Goal: Check status: Check status

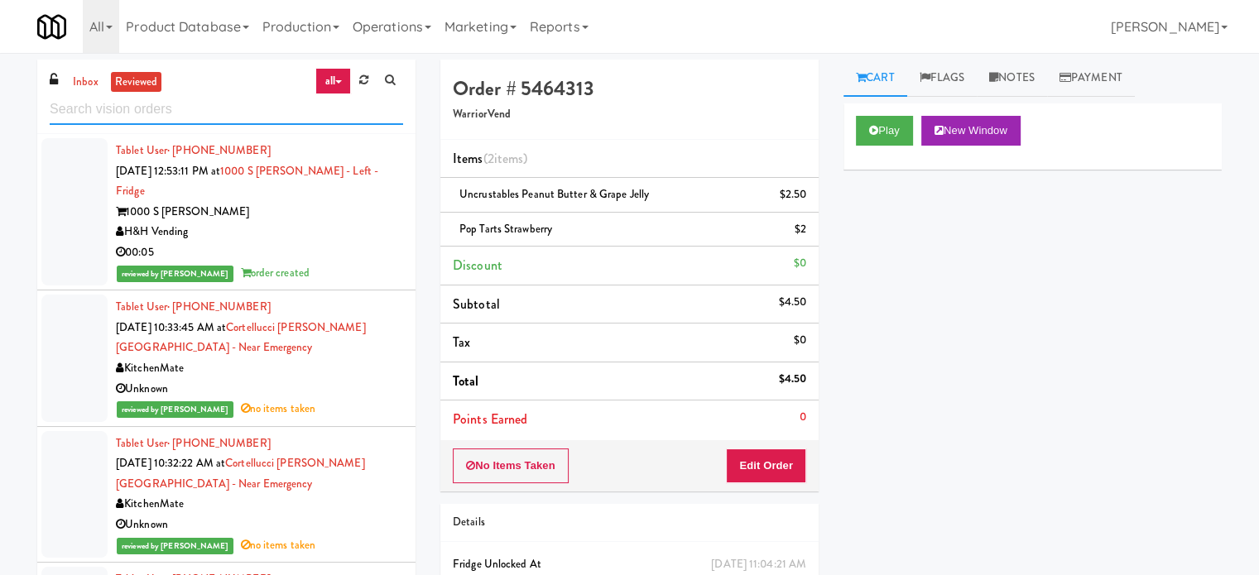
click at [173, 111] on input "text" at bounding box center [226, 109] width 353 height 31
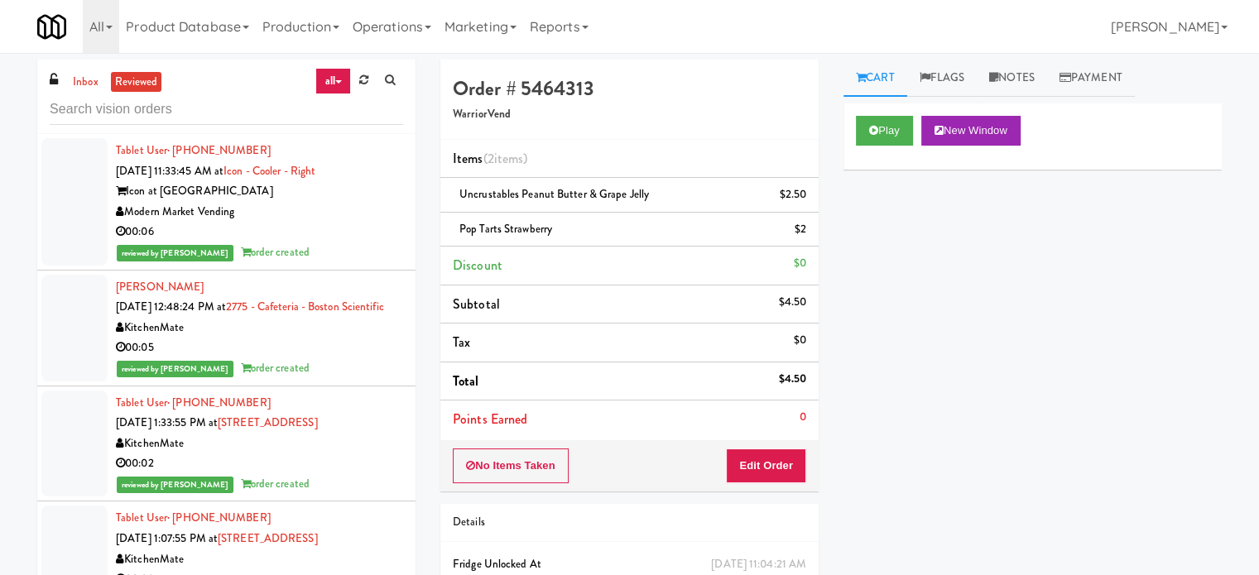
drag, startPoint x: 335, startPoint y: 348, endPoint x: 354, endPoint y: 334, distance: 23.7
click at [335, 339] on div "KitchenMate" at bounding box center [259, 328] width 287 height 21
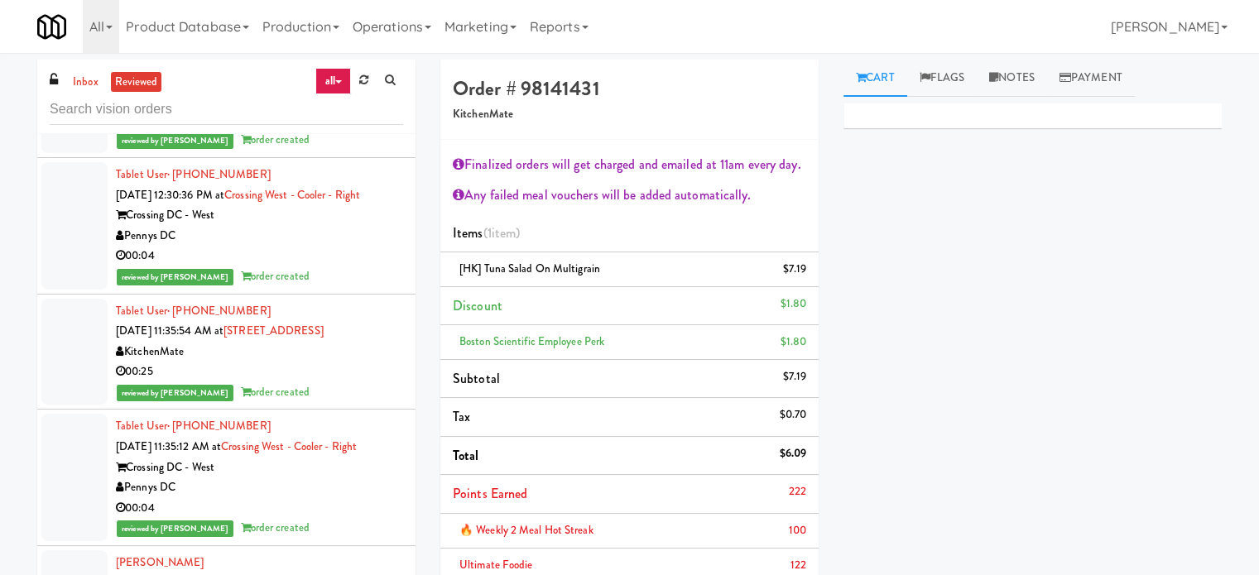
scroll to position [1242, 0]
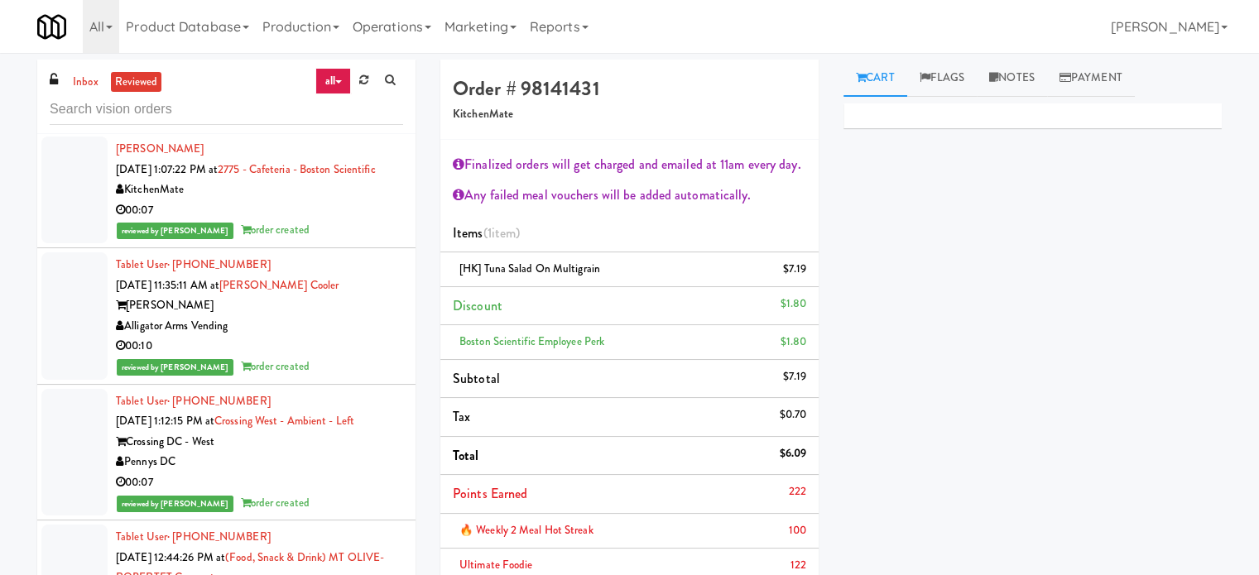
click at [329, 241] on div "reviewed by [PERSON_NAME] order created" at bounding box center [259, 230] width 287 height 21
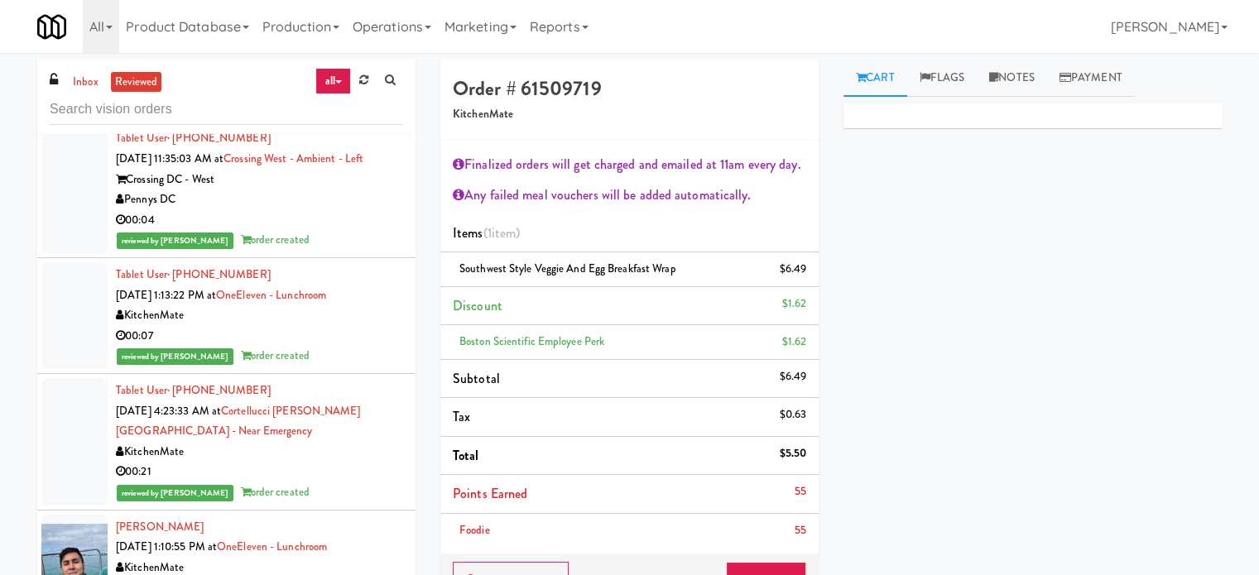
scroll to position [2483, 0]
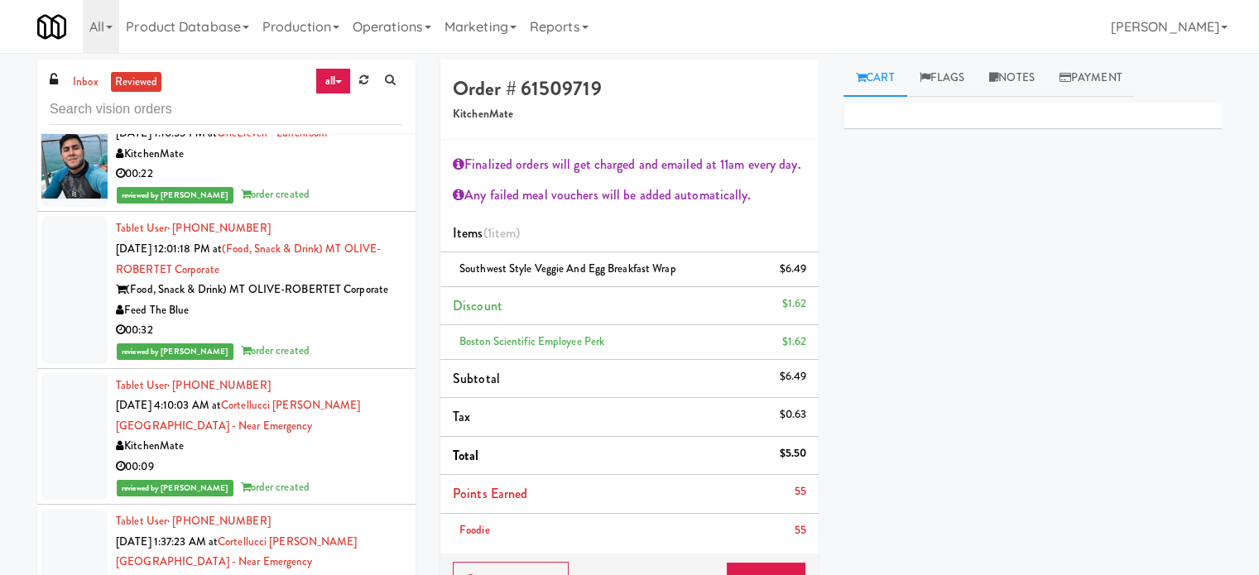
click at [348, 185] on div "00:22" at bounding box center [259, 174] width 287 height 21
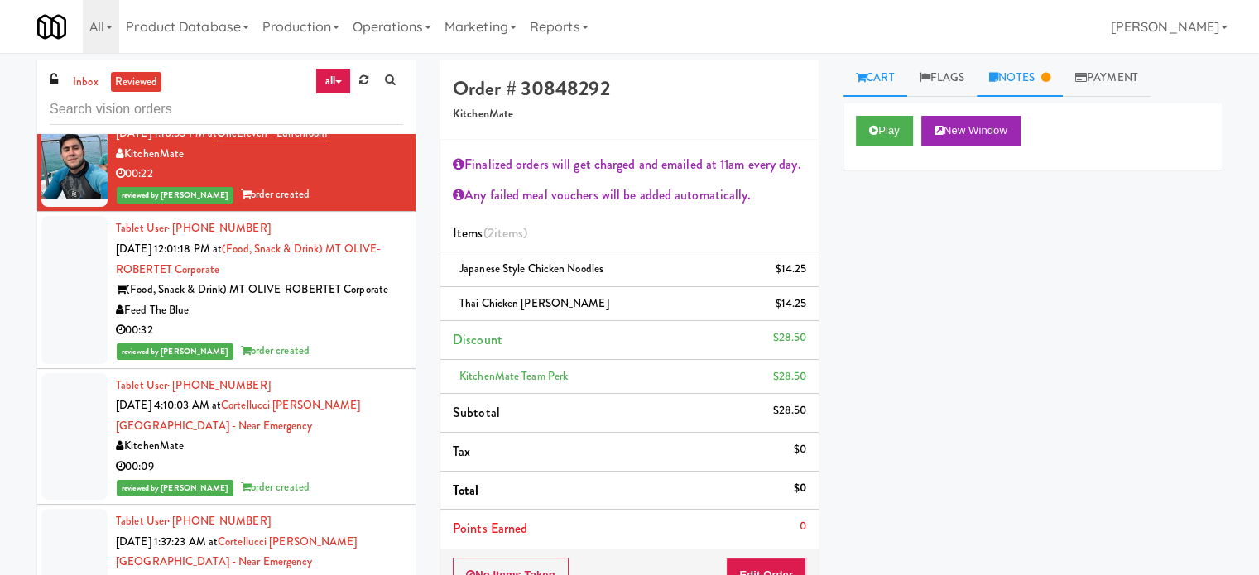
click at [1033, 80] on link "Notes" at bounding box center [1020, 78] width 86 height 37
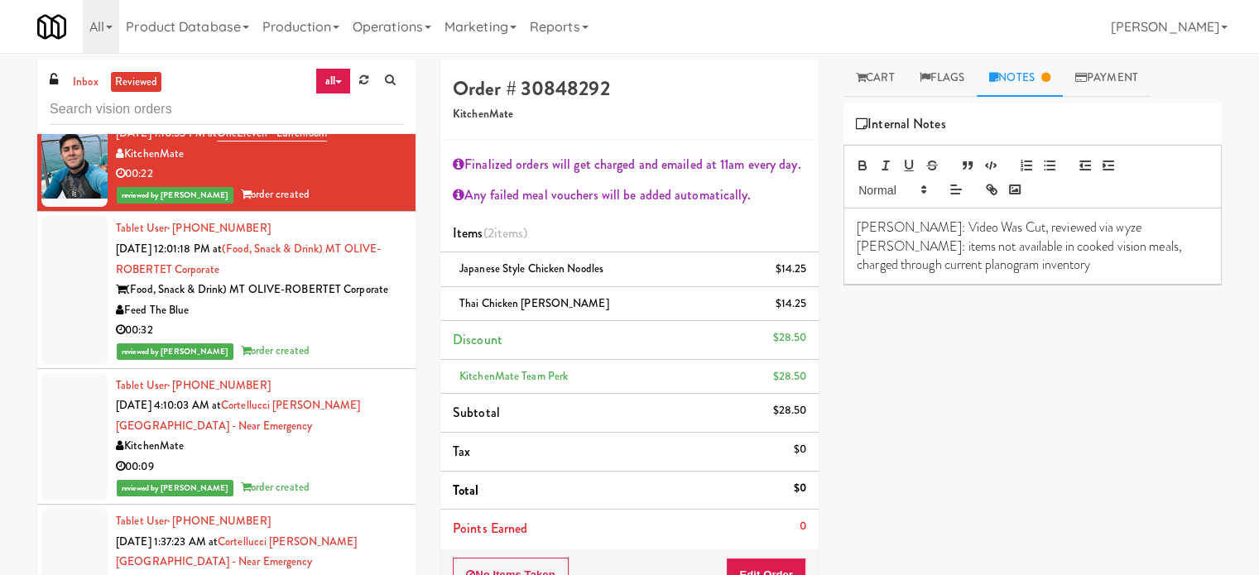
click at [381, 478] on div "00:09" at bounding box center [259, 467] width 287 height 21
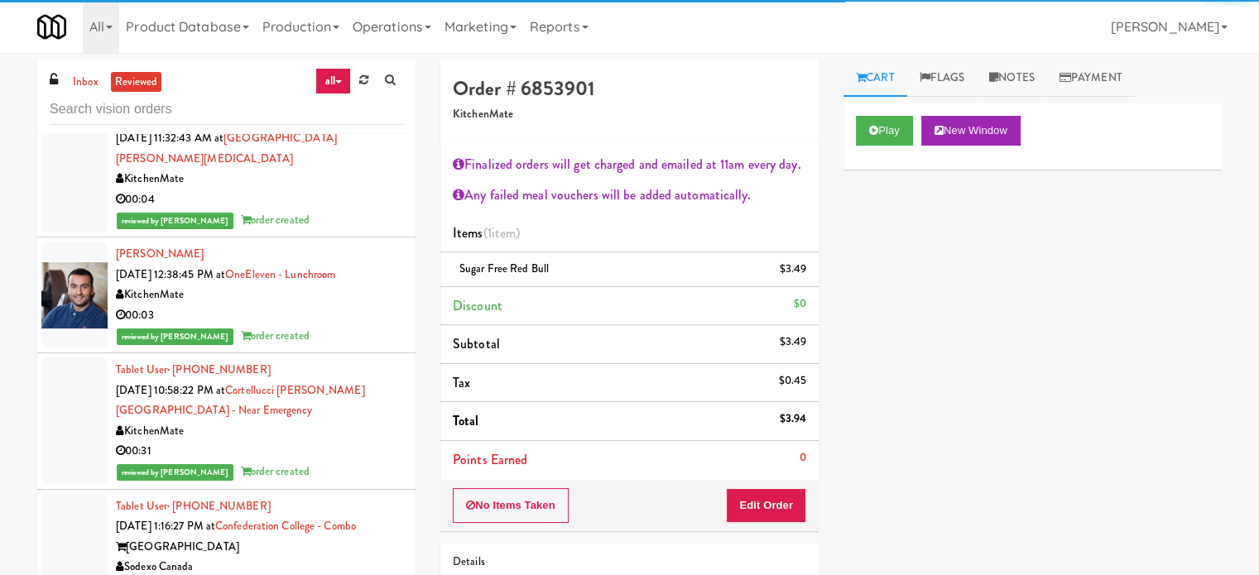
scroll to position [3725, 0]
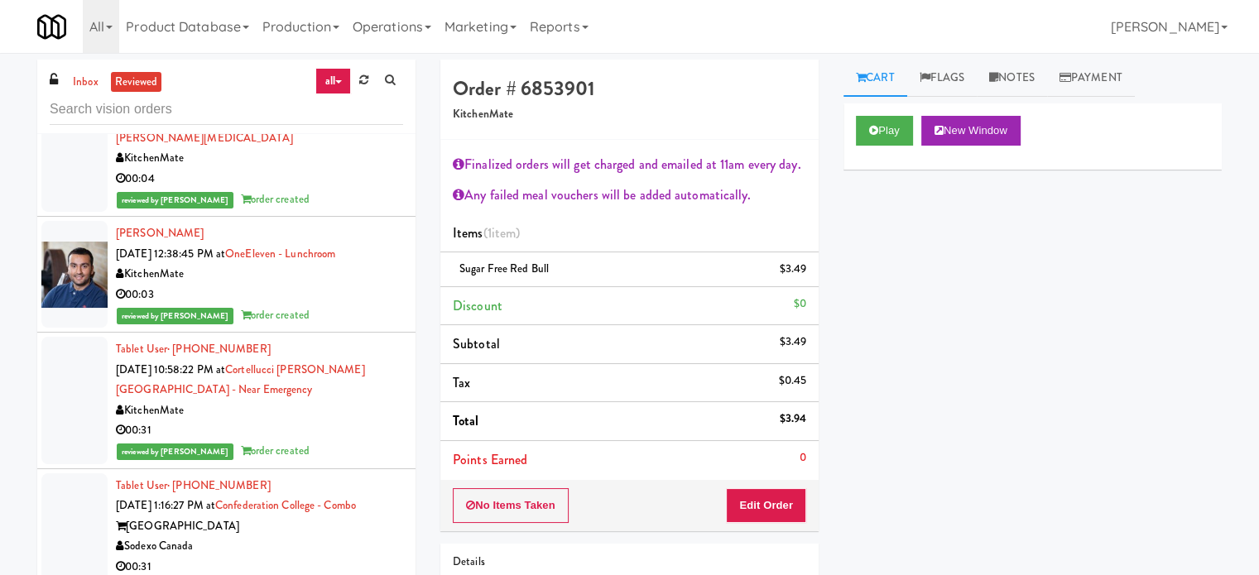
click at [364, 305] on div "00:03" at bounding box center [259, 295] width 287 height 21
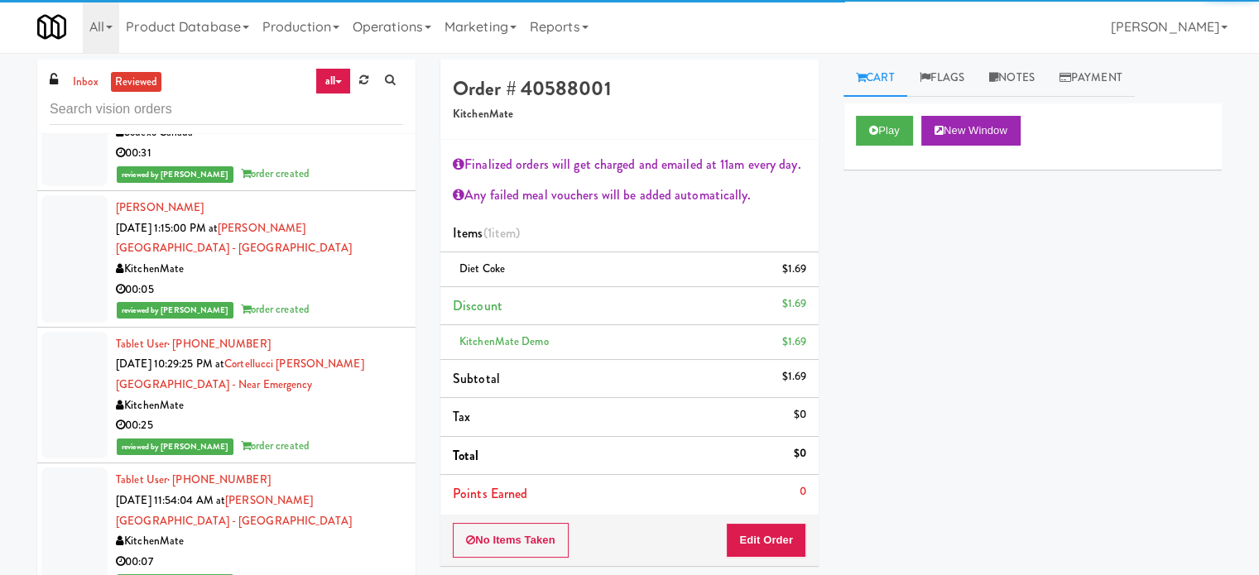
scroll to position [4553, 0]
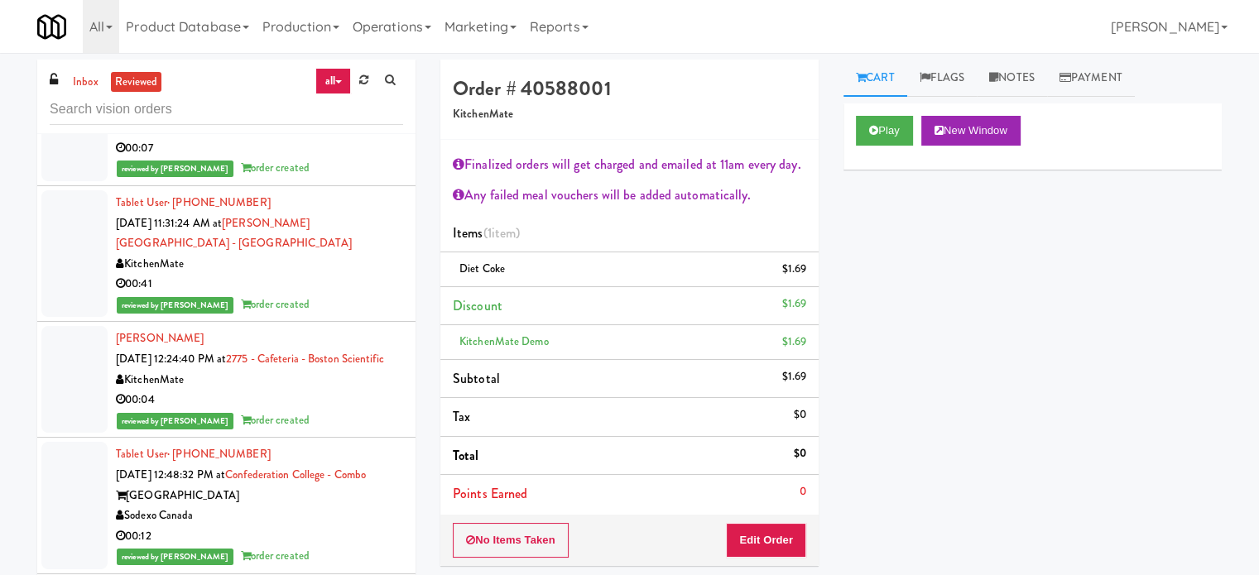
click at [321, 431] on div "reviewed by [PERSON_NAME] order created" at bounding box center [259, 421] width 287 height 21
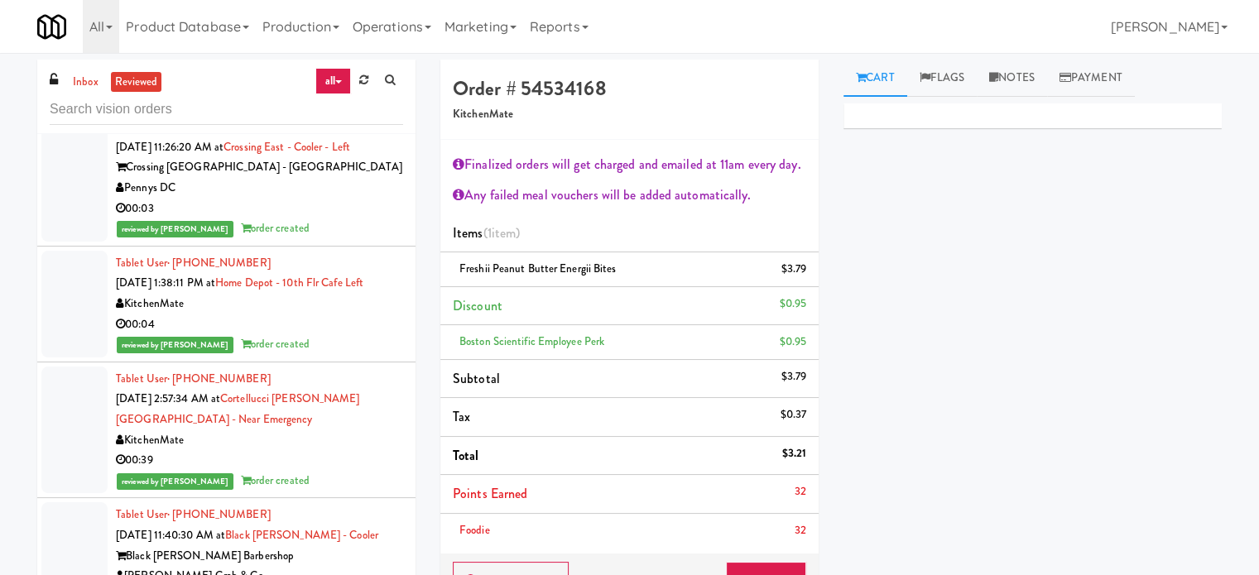
scroll to position [9105, 0]
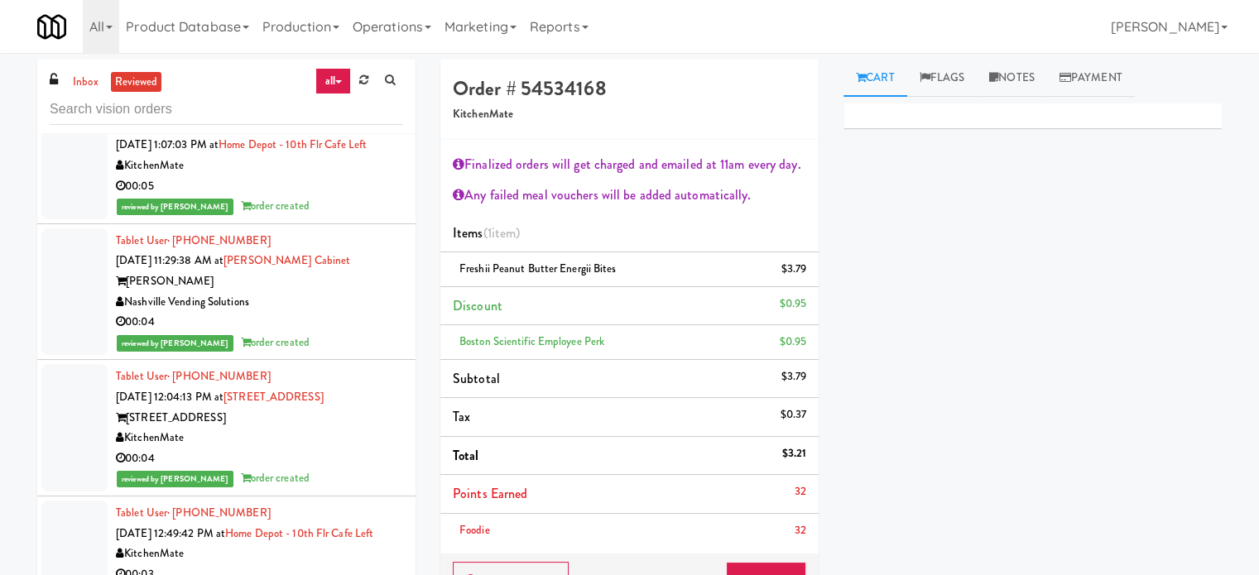
click at [368, 313] on div "Nashville Vending Solutions" at bounding box center [259, 302] width 287 height 21
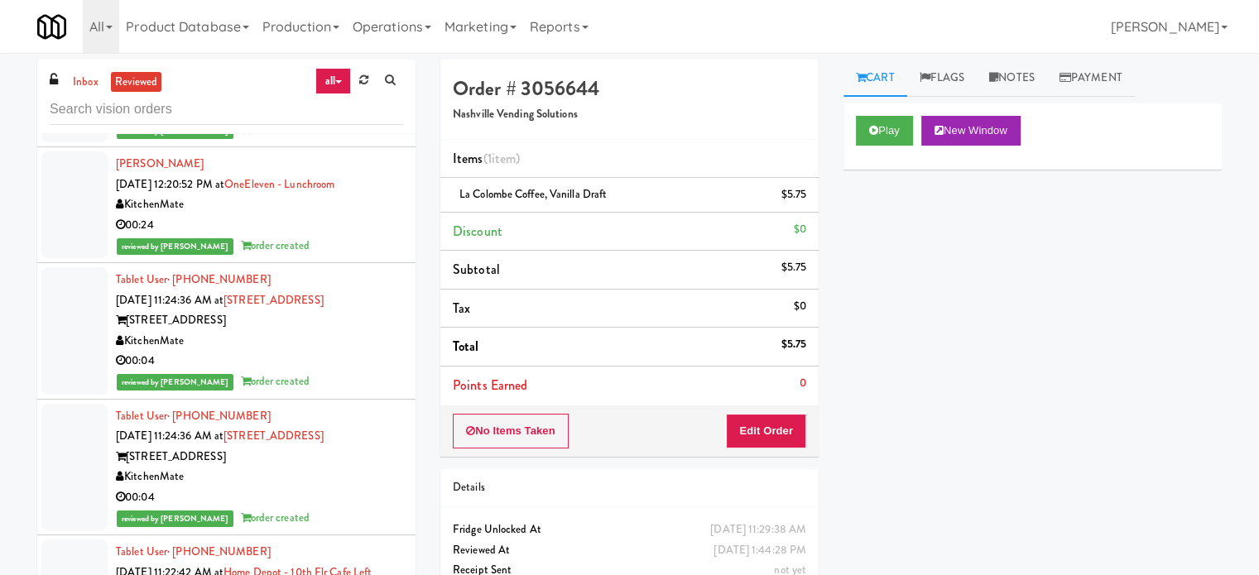
scroll to position [10761, 0]
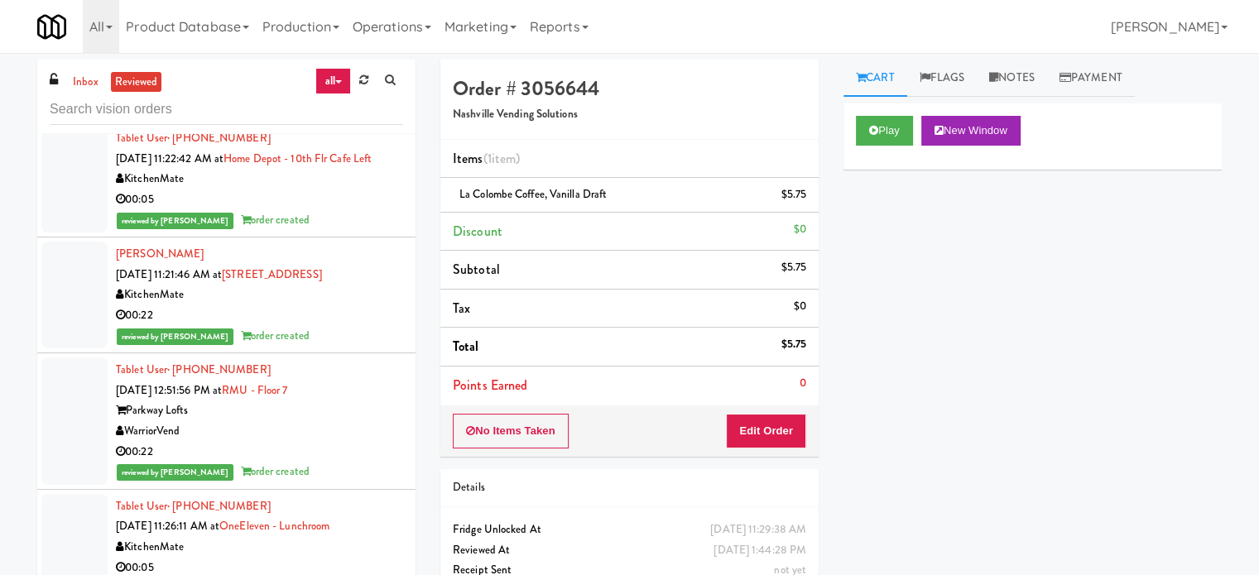
drag, startPoint x: 349, startPoint y: 423, endPoint x: 368, endPoint y: 399, distance: 30.1
click at [351, 326] on div "00:22" at bounding box center [259, 315] width 287 height 21
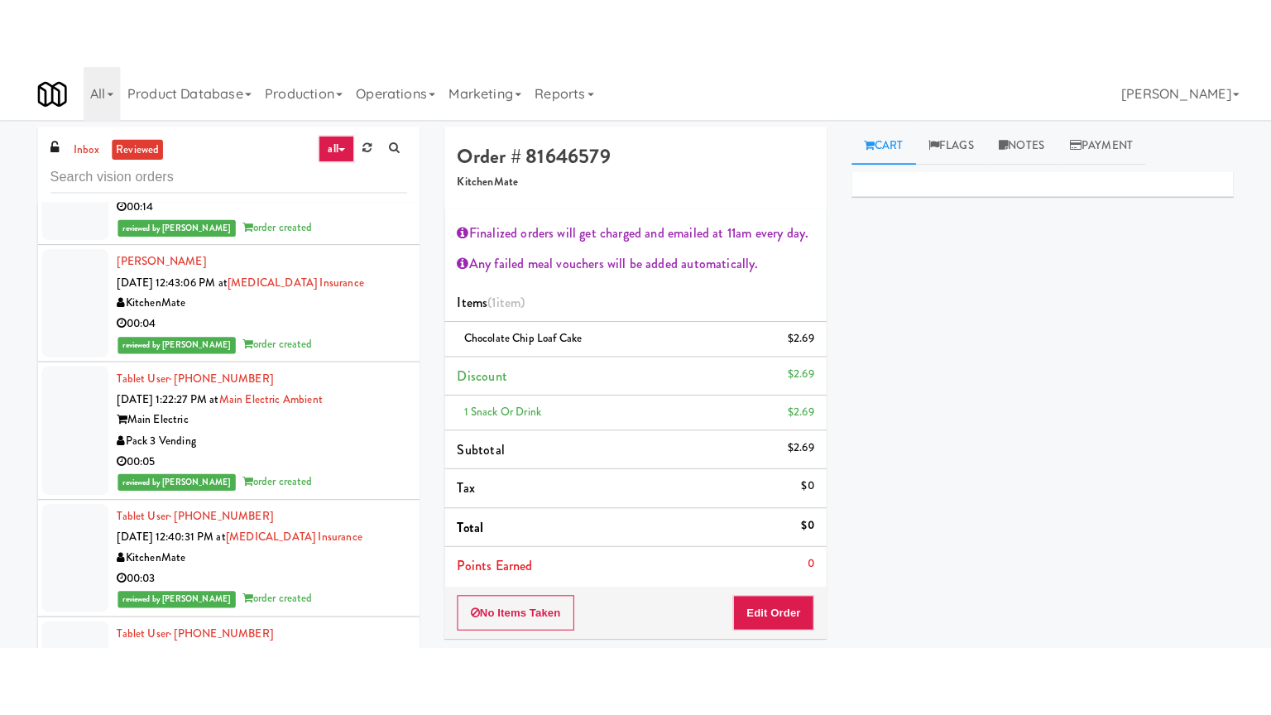
scroll to position [19038, 0]
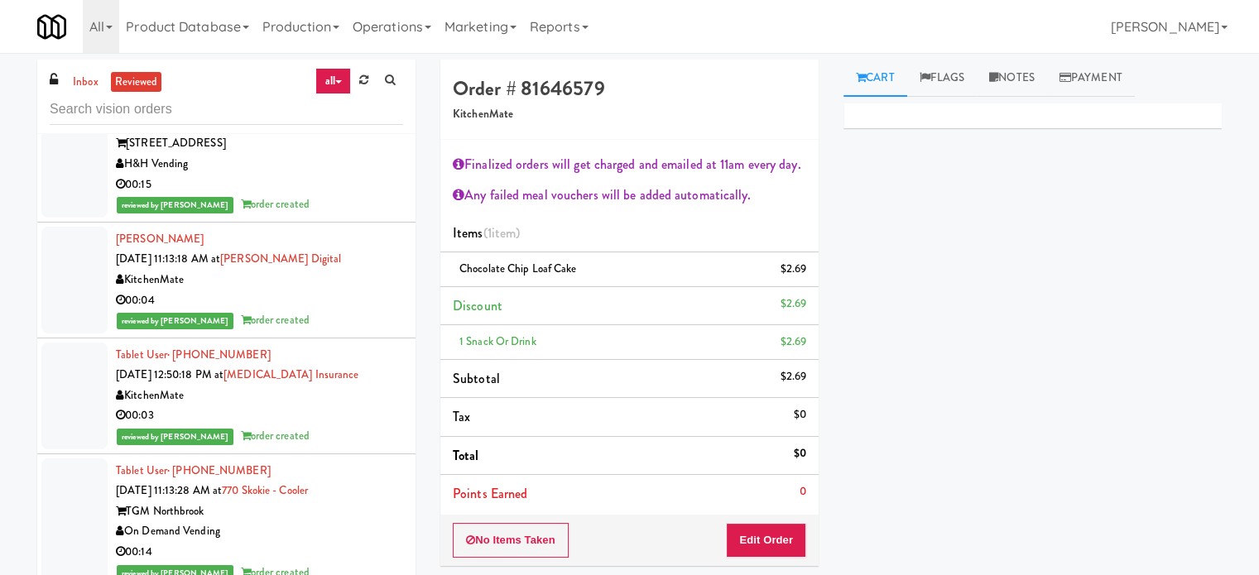
click at [381, 195] on div "00:15" at bounding box center [259, 185] width 287 height 21
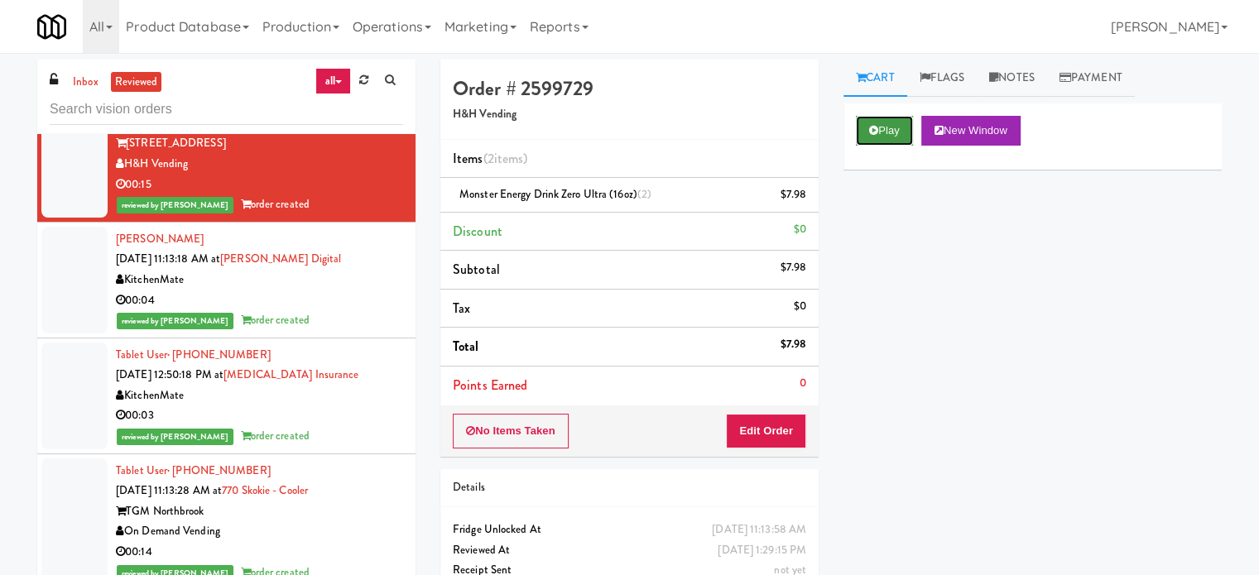
click at [889, 132] on button "Play" at bounding box center [884, 131] width 57 height 30
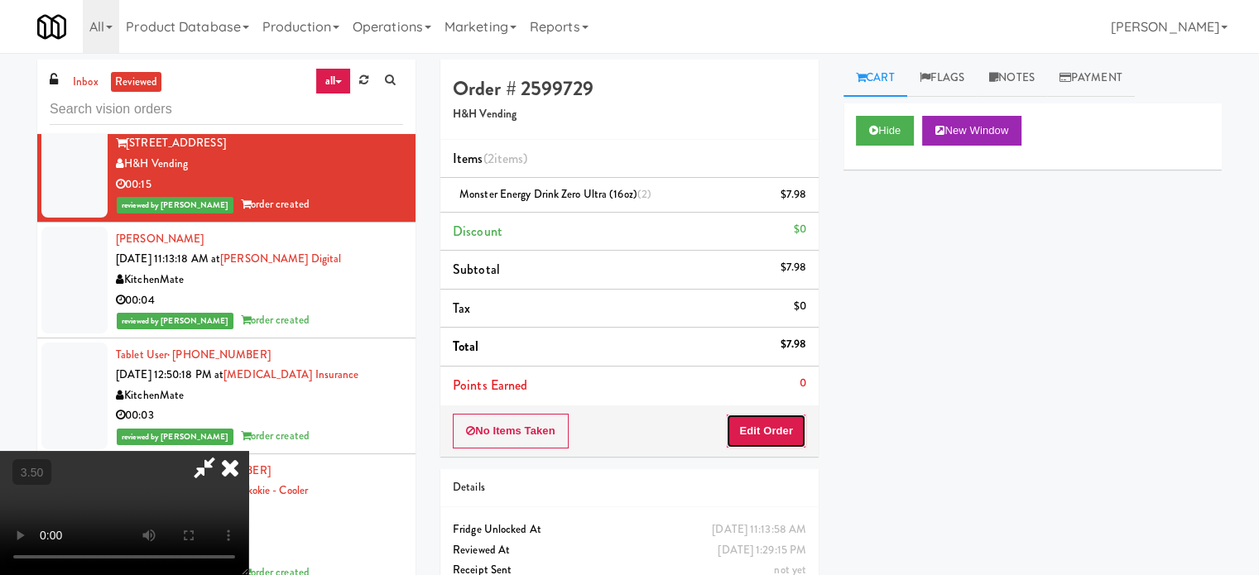
click at [778, 431] on button "Edit Order" at bounding box center [766, 431] width 80 height 35
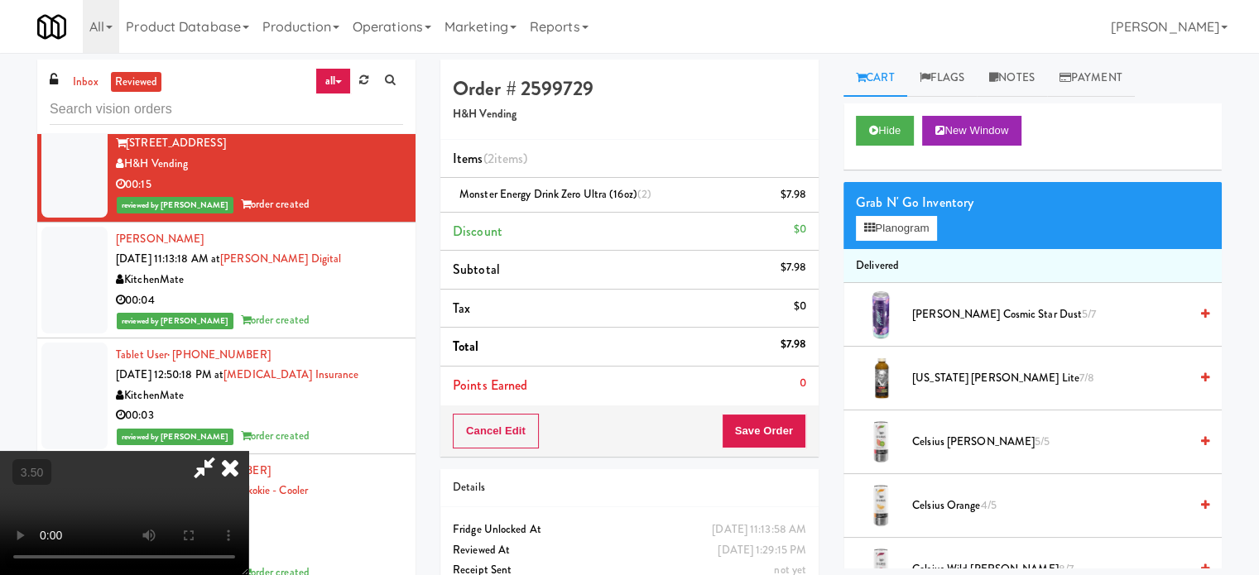
click at [248, 451] on video at bounding box center [124, 513] width 248 height 124
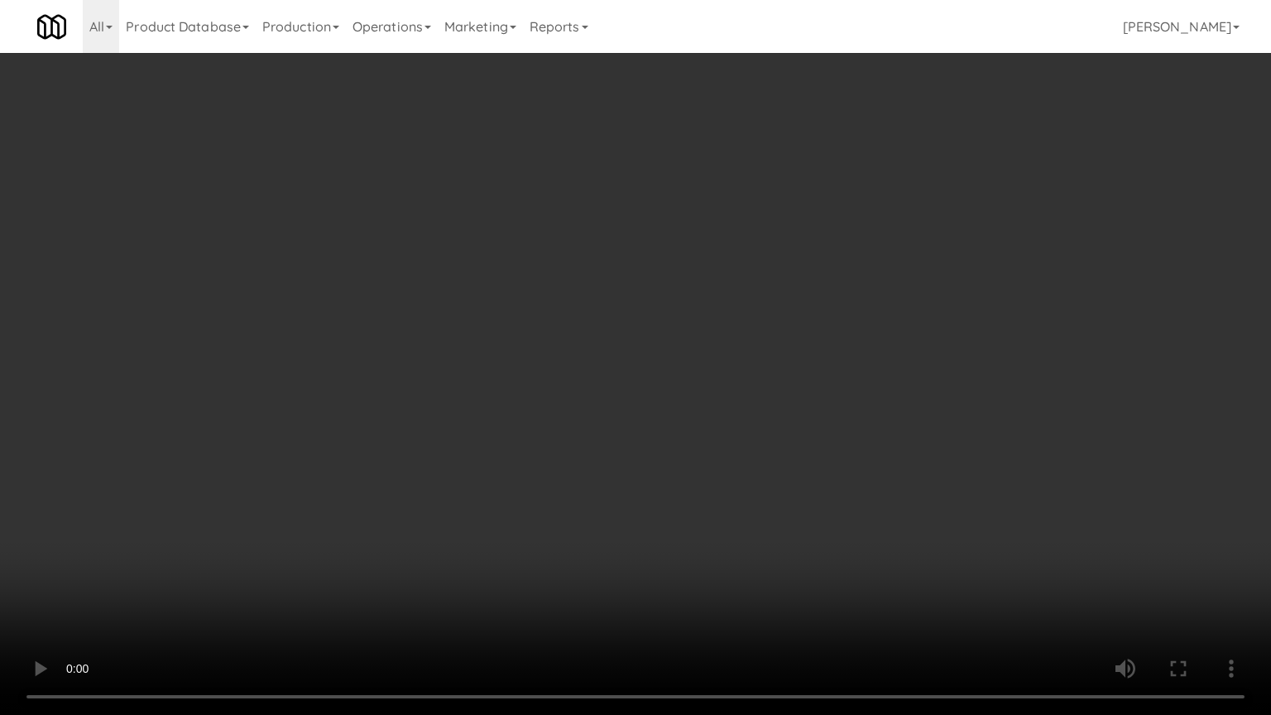
click at [601, 353] on video at bounding box center [635, 357] width 1271 height 715
click at [603, 353] on video at bounding box center [635, 357] width 1271 height 715
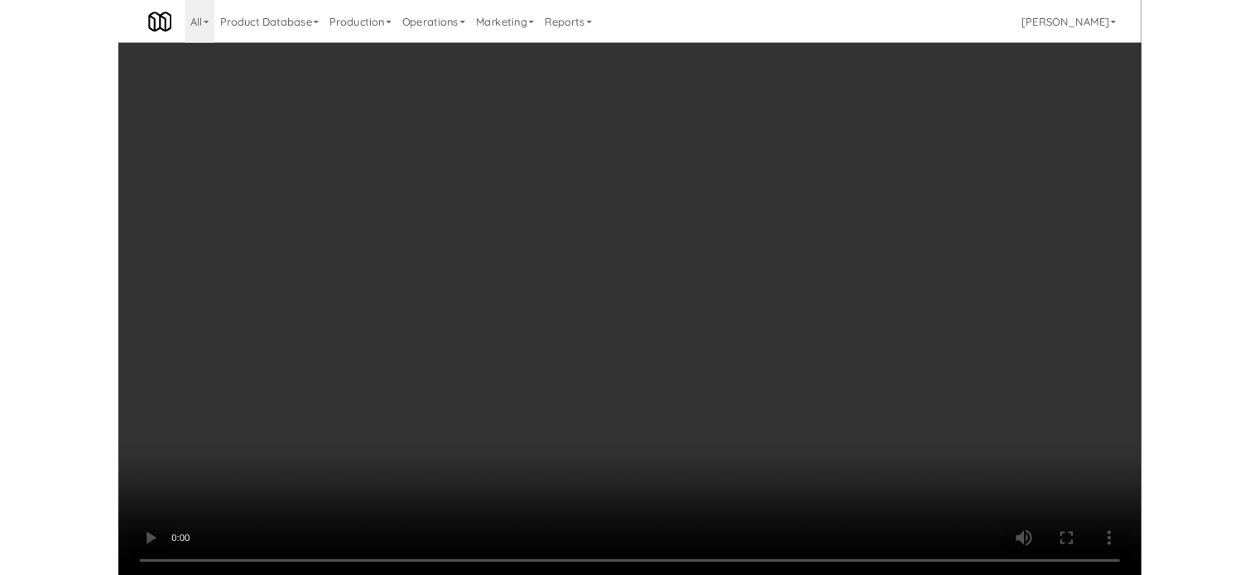
scroll to position [19038, 0]
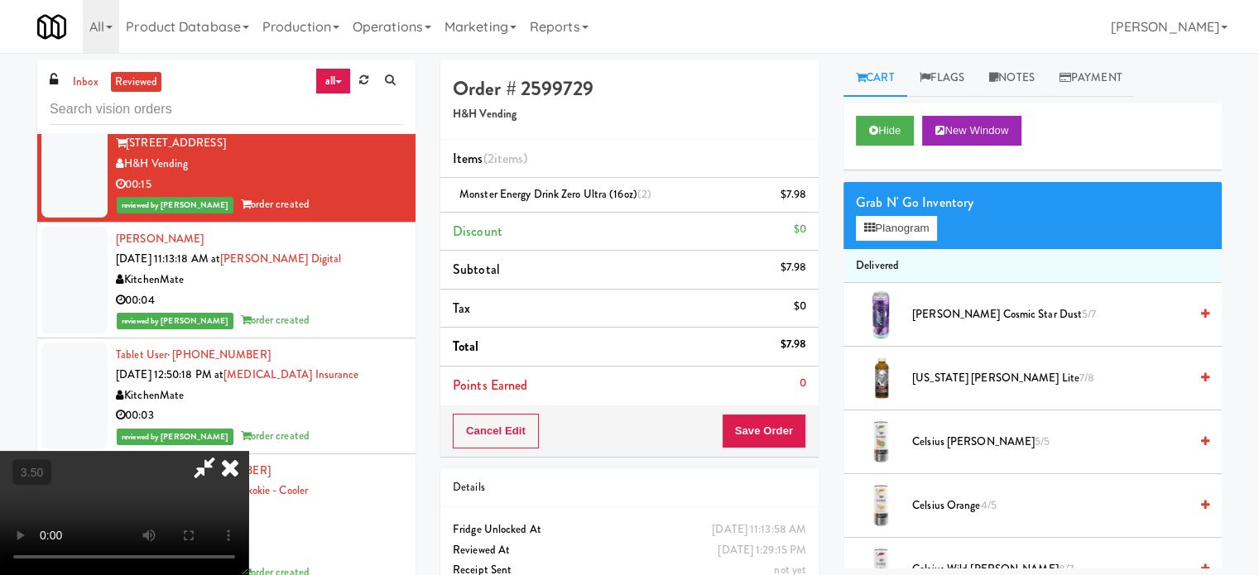
click at [248, 451] on video at bounding box center [124, 513] width 248 height 124
click at [248, 451] on icon at bounding box center [230, 467] width 36 height 33
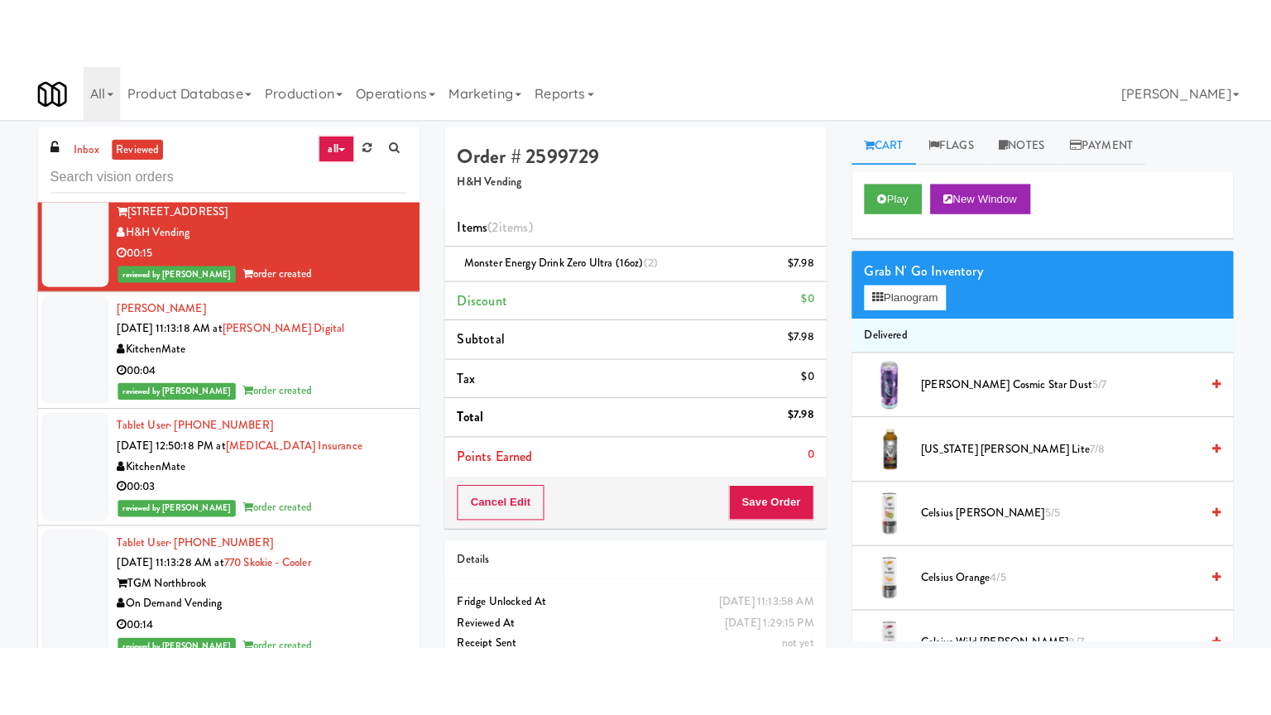
scroll to position [19452, 0]
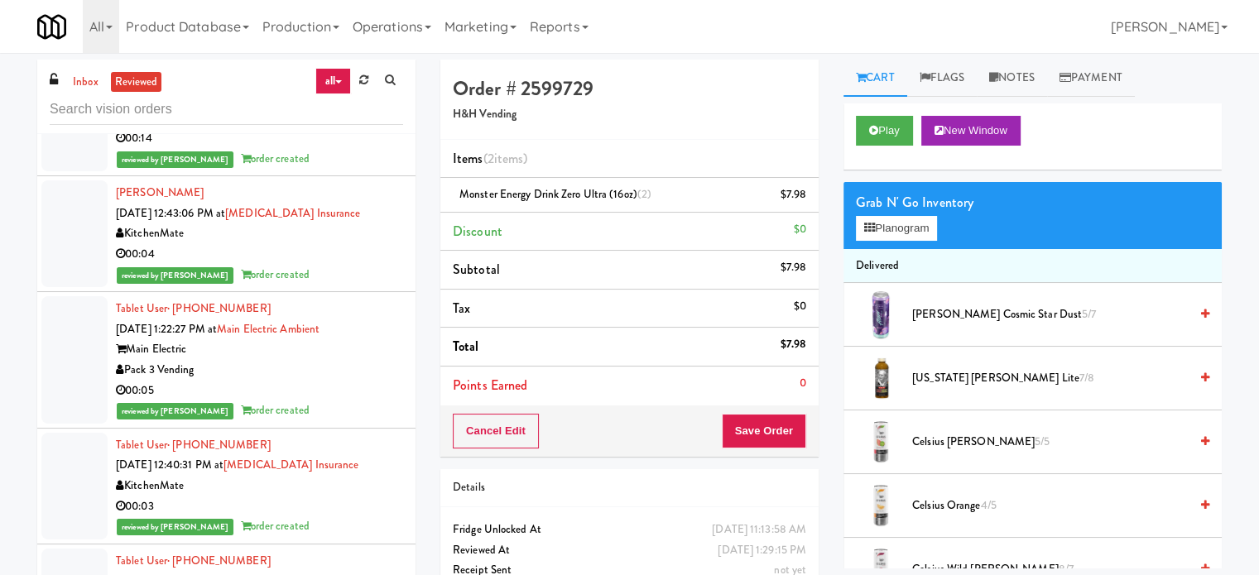
click at [361, 149] on div "00:14" at bounding box center [259, 138] width 287 height 21
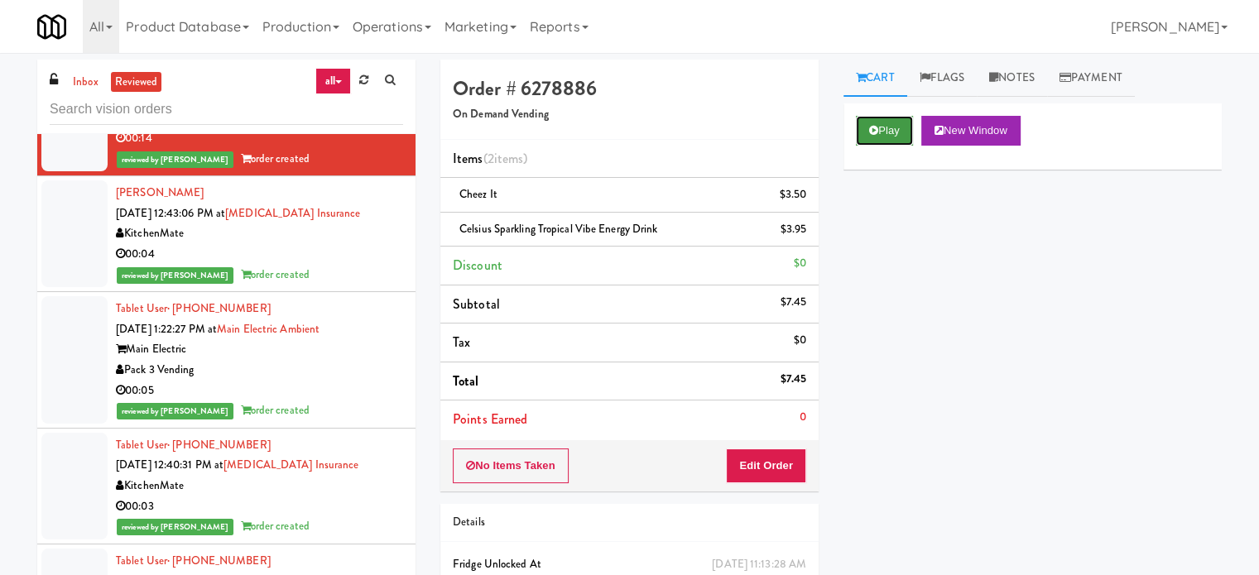
click at [879, 127] on button "Play" at bounding box center [884, 131] width 57 height 30
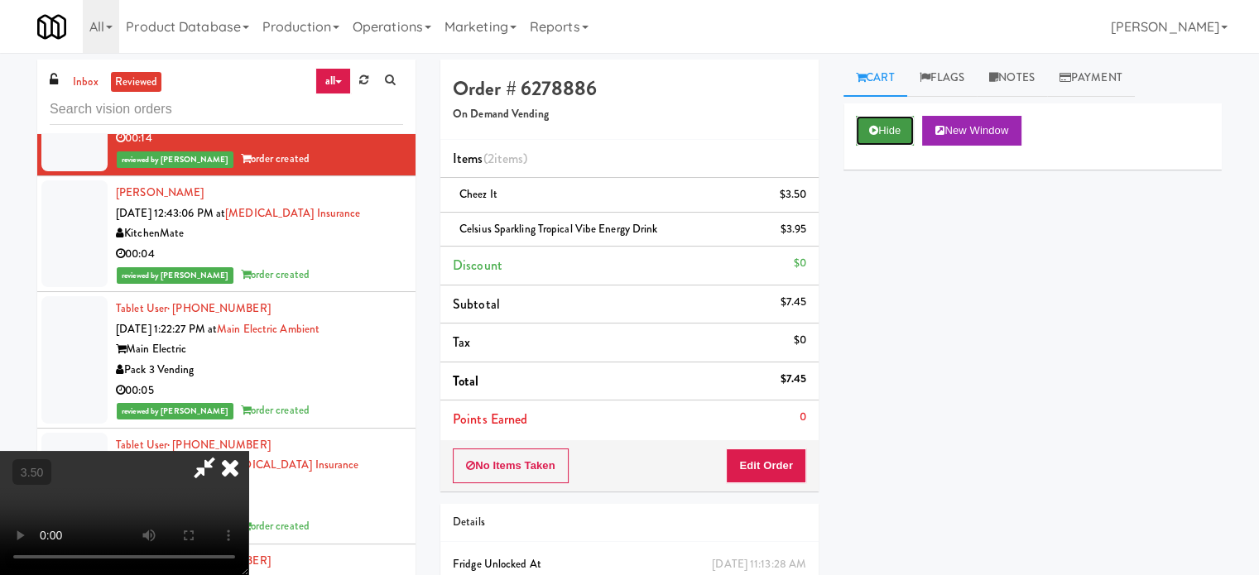
click at [897, 127] on button "Hide" at bounding box center [885, 131] width 58 height 30
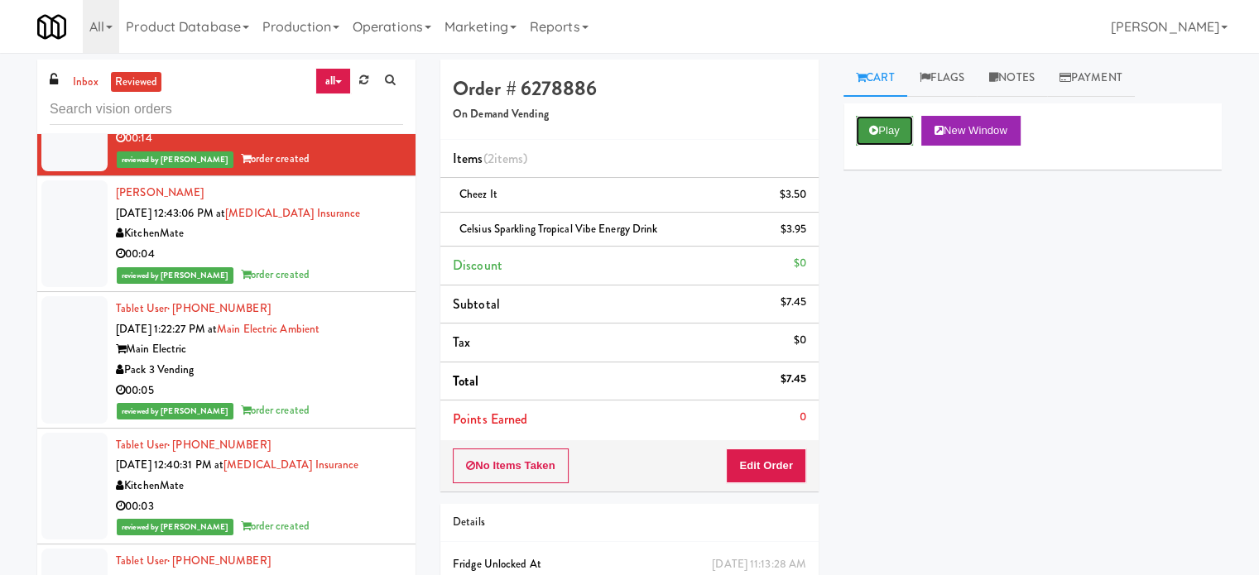
click at [897, 127] on button "Play" at bounding box center [884, 131] width 57 height 30
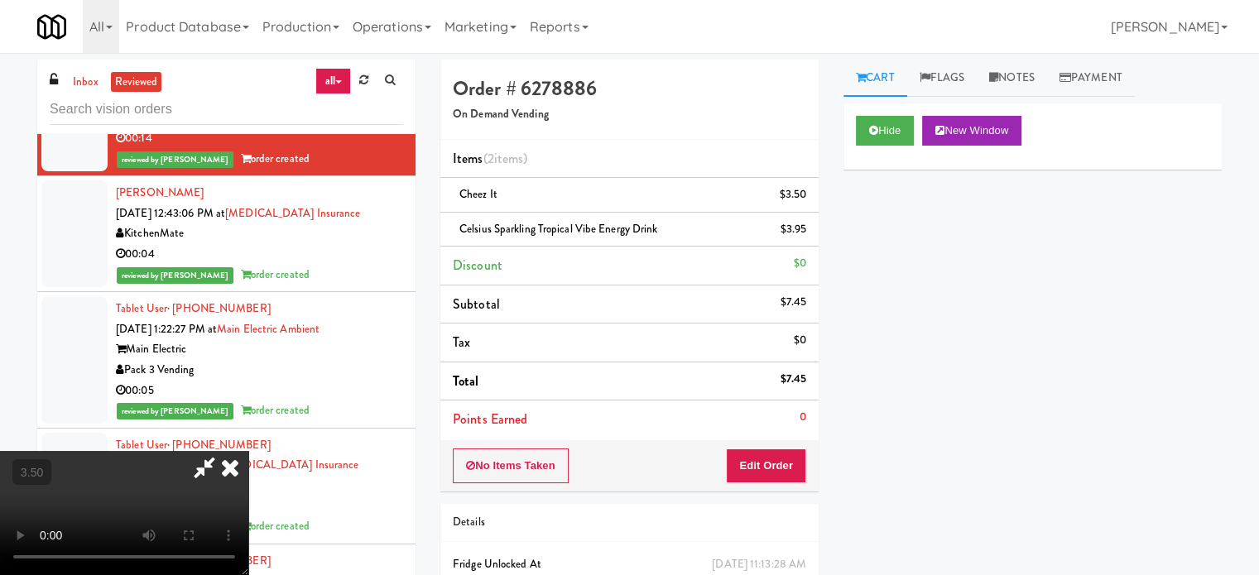
click at [248, 451] on video at bounding box center [124, 513] width 248 height 124
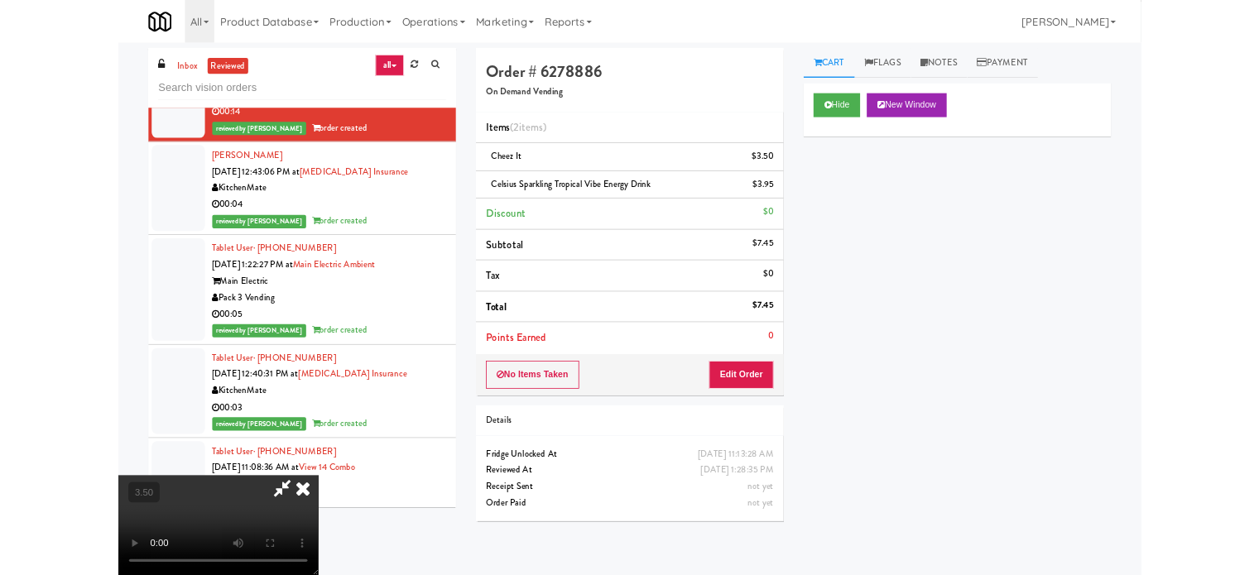
scroll to position [19350, 0]
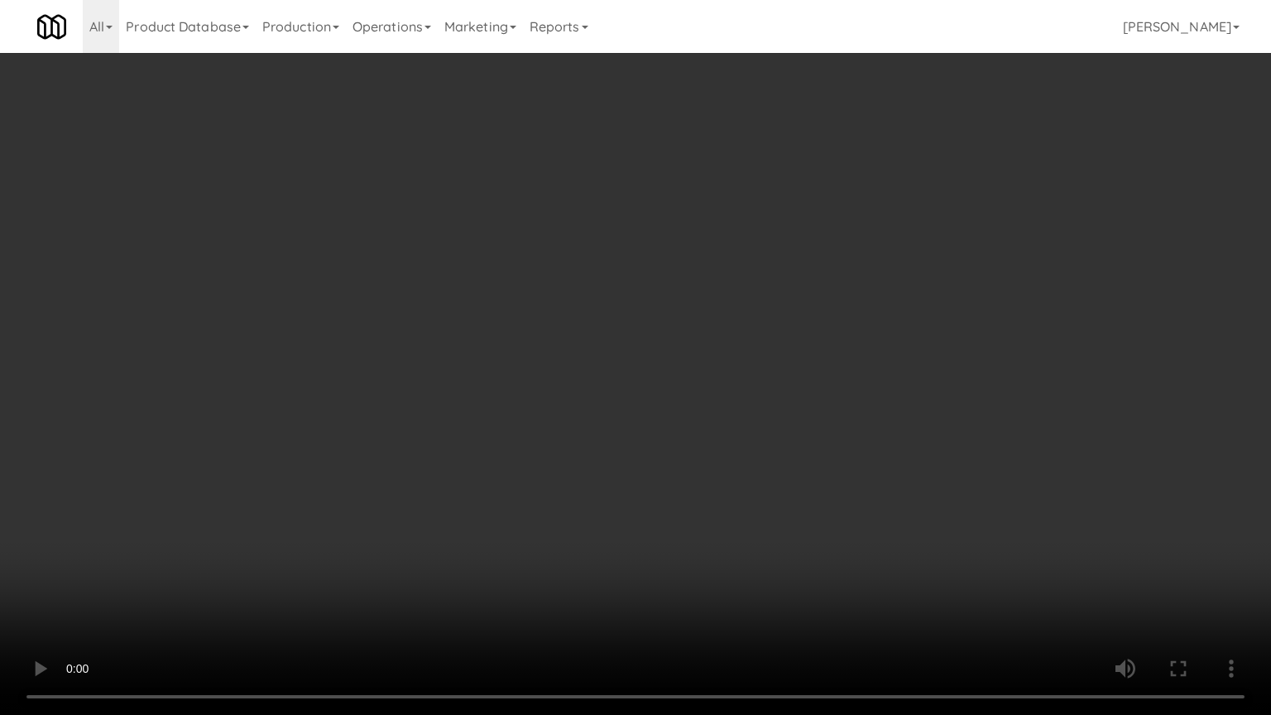
click at [523, 347] on video at bounding box center [635, 357] width 1271 height 715
click at [524, 347] on video at bounding box center [635, 357] width 1271 height 715
click at [528, 344] on video at bounding box center [635, 357] width 1271 height 715
click at [775, 541] on video at bounding box center [635, 357] width 1271 height 715
click at [703, 470] on video at bounding box center [635, 357] width 1271 height 715
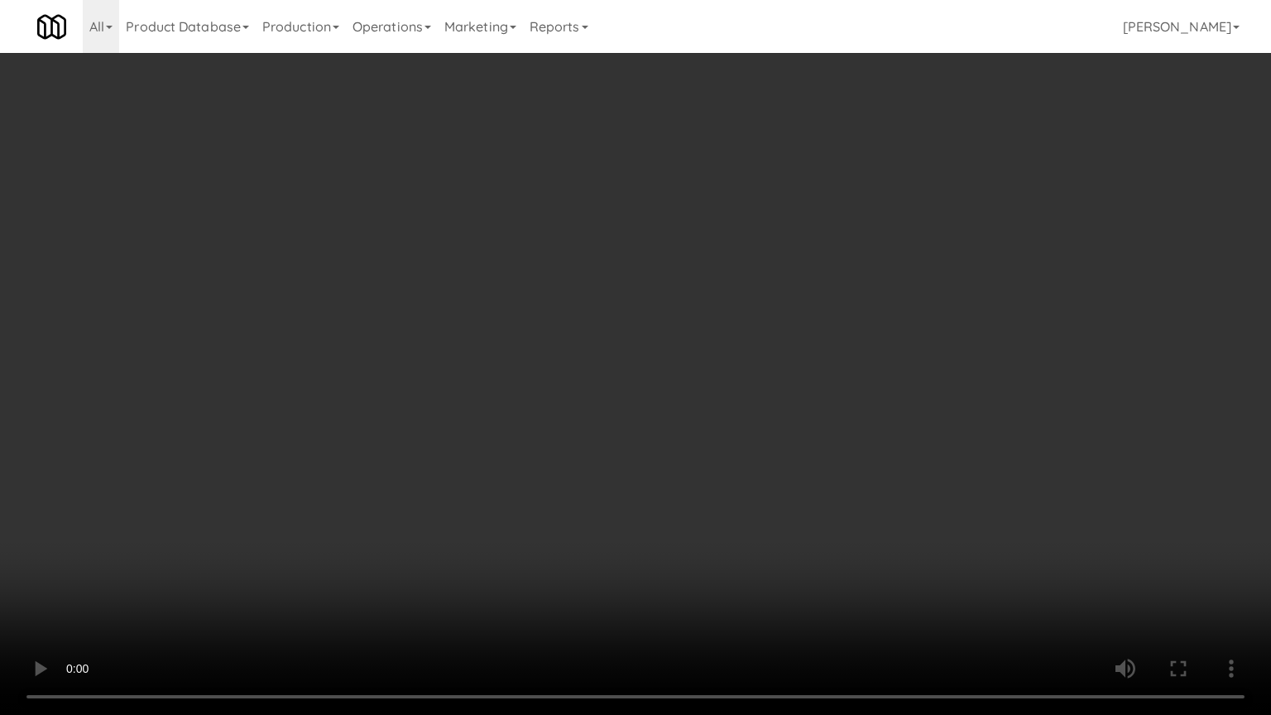
drag, startPoint x: 647, startPoint y: 483, endPoint x: 649, endPoint y: 474, distance: 8.4
click at [648, 478] on video at bounding box center [635, 357] width 1271 height 715
click at [651, 467] on video at bounding box center [635, 357] width 1271 height 715
click at [646, 469] on video at bounding box center [635, 357] width 1271 height 715
click at [651, 467] on video at bounding box center [635, 357] width 1271 height 715
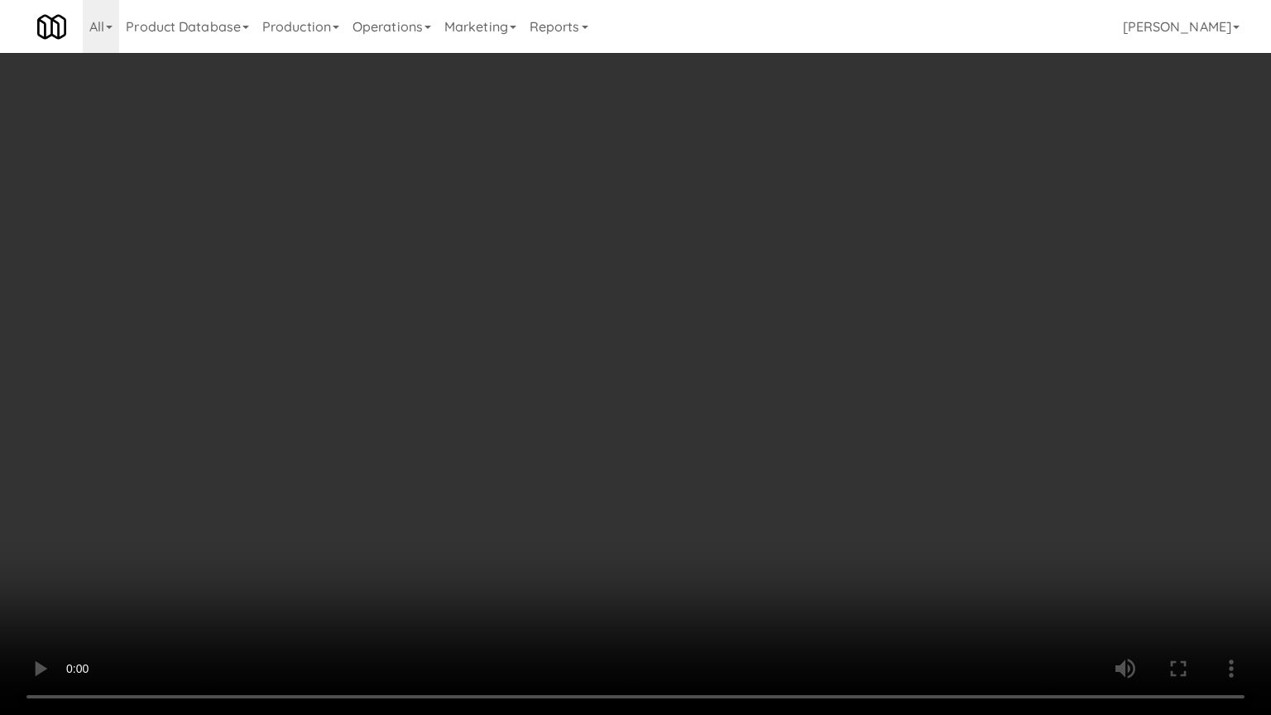
click at [651, 467] on video at bounding box center [635, 357] width 1271 height 715
click at [652, 464] on video at bounding box center [635, 357] width 1271 height 715
click at [729, 416] on video at bounding box center [635, 357] width 1271 height 715
drag, startPoint x: 729, startPoint y: 416, endPoint x: 745, endPoint y: 274, distance: 143.2
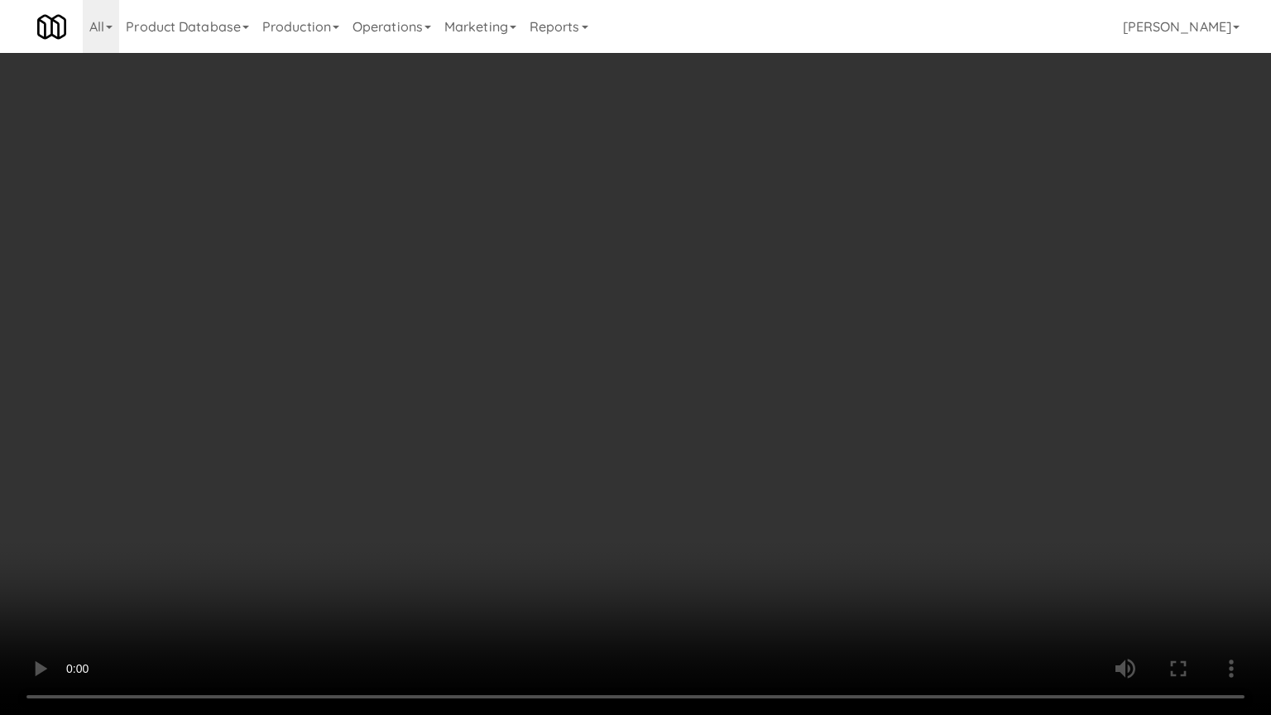
click at [729, 415] on video at bounding box center [635, 357] width 1271 height 715
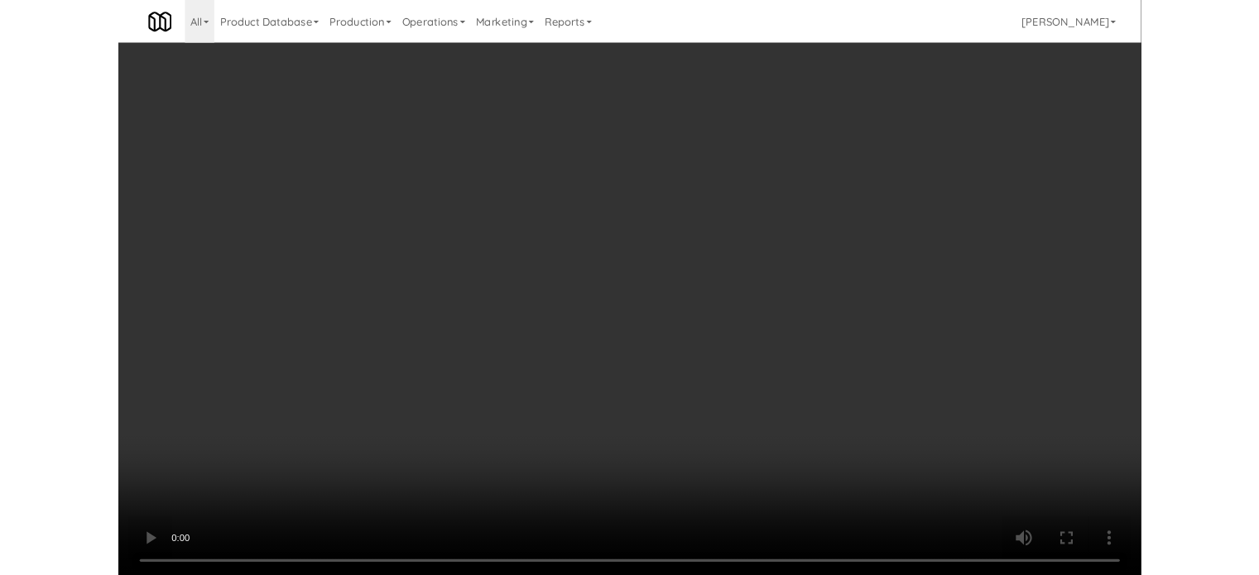
scroll to position [19452, 0]
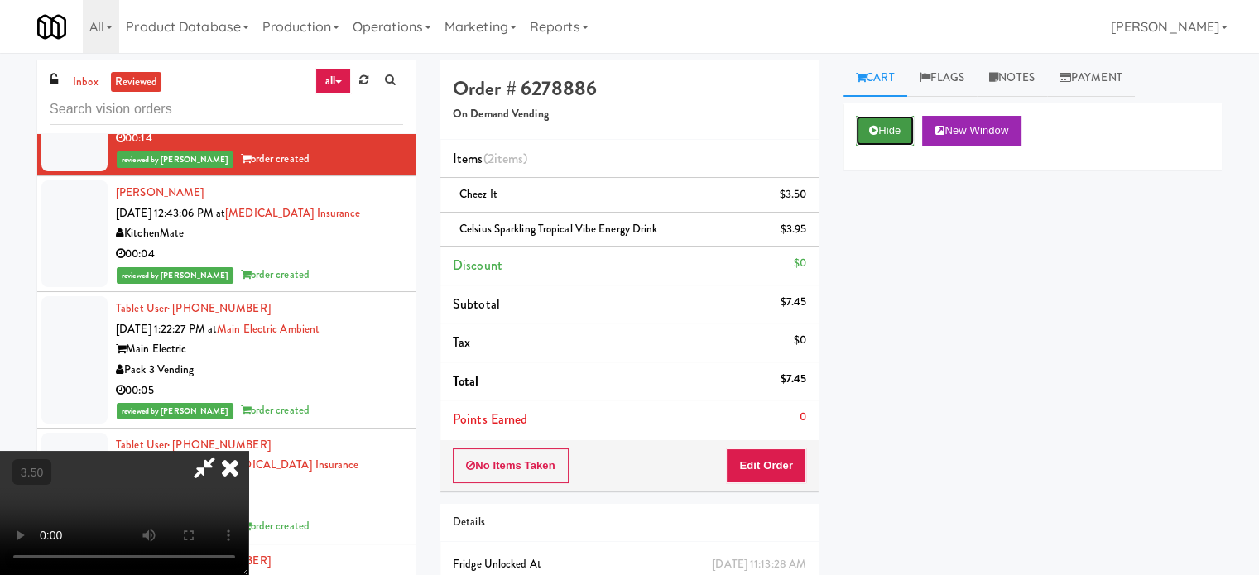
click at [883, 127] on button "Hide" at bounding box center [885, 131] width 58 height 30
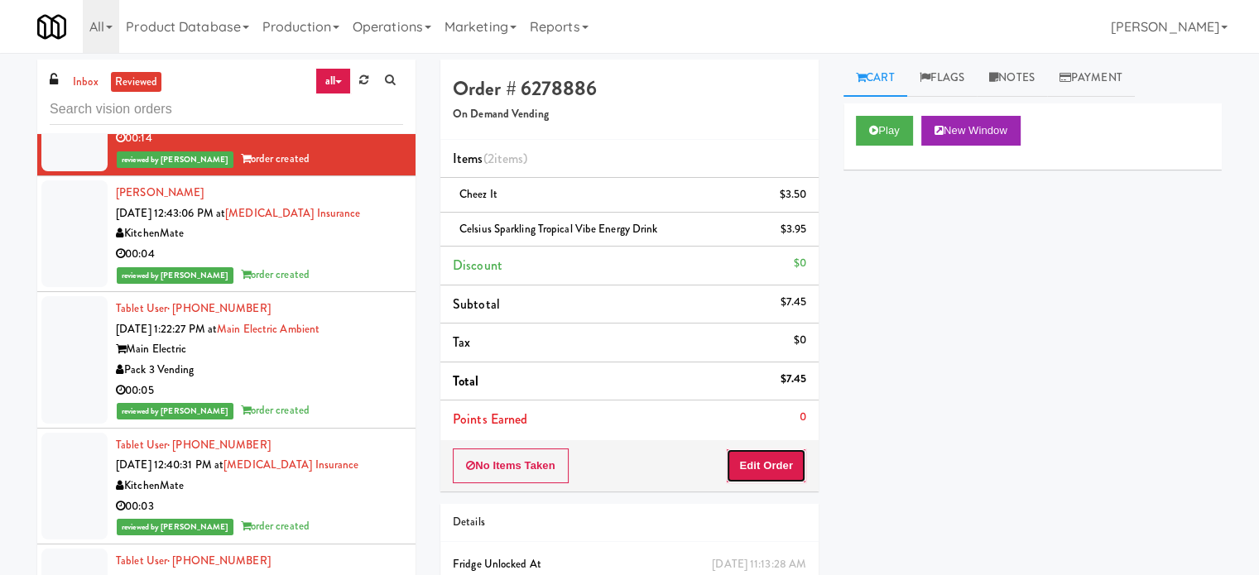
click at [771, 464] on button "Edit Order" at bounding box center [766, 466] width 80 height 35
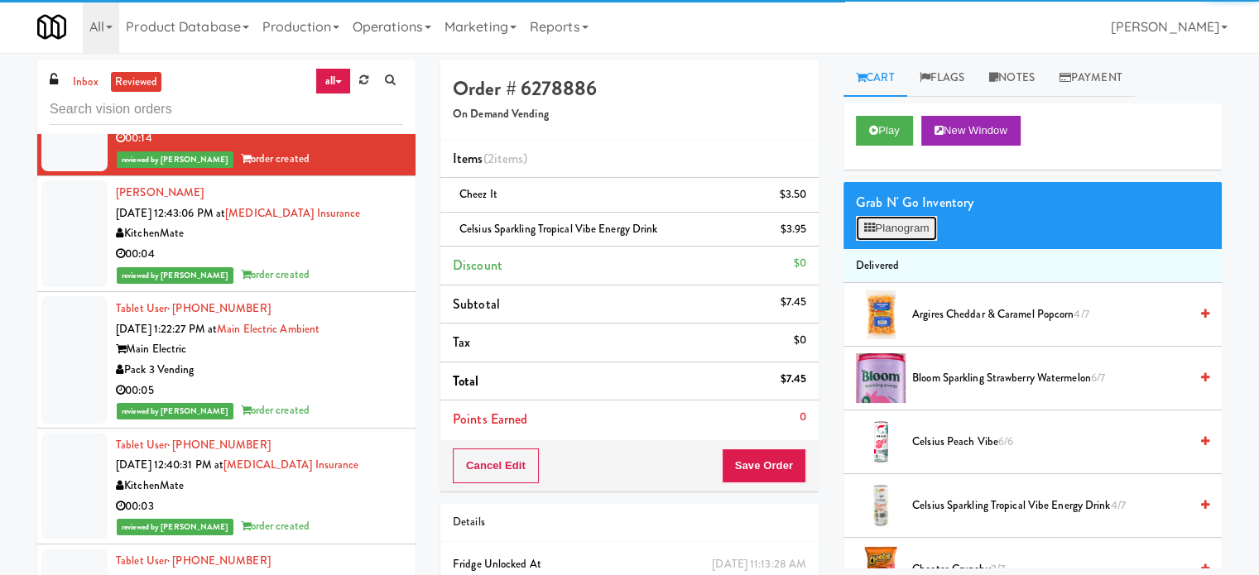
click at [916, 223] on button "Planogram" at bounding box center [896, 228] width 81 height 25
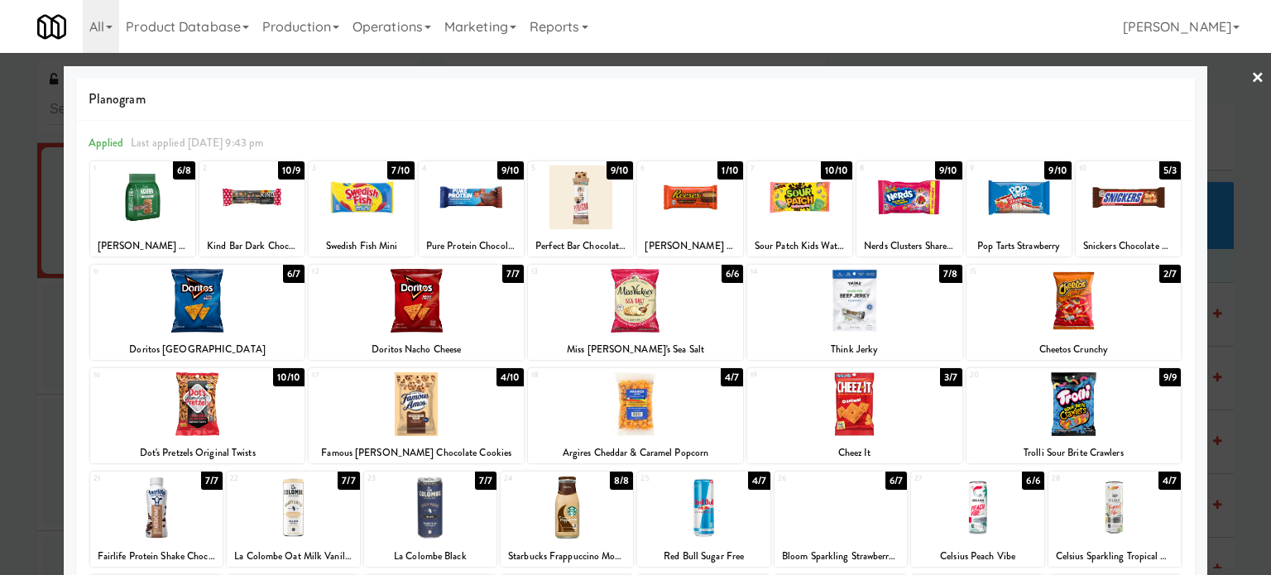
click at [1218, 279] on div at bounding box center [635, 287] width 1271 height 575
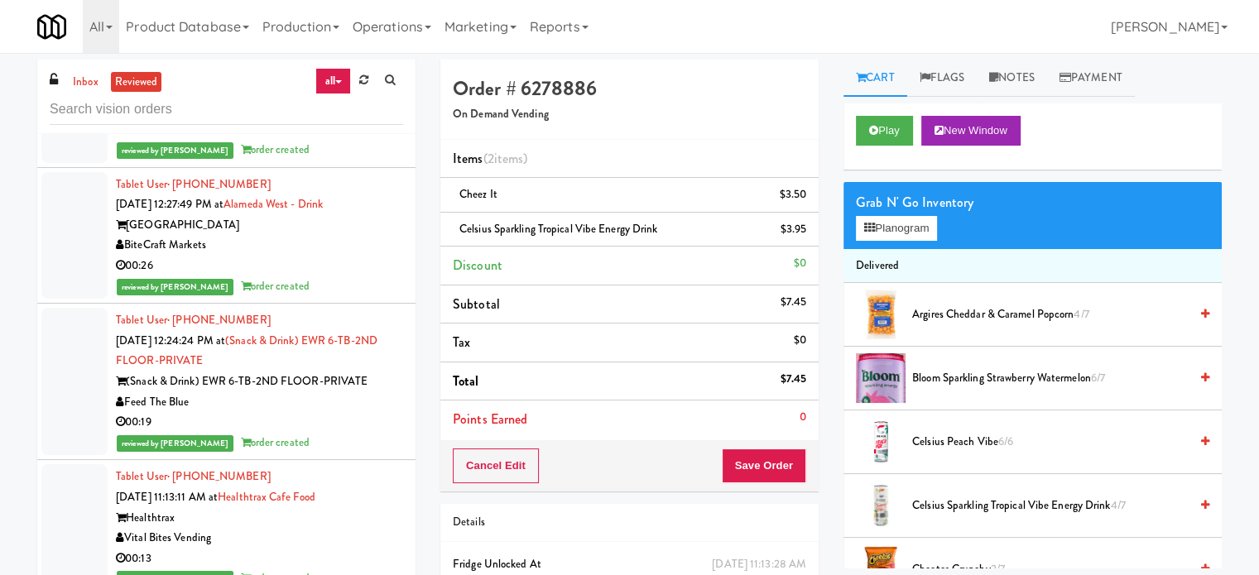
scroll to position [21312, 0]
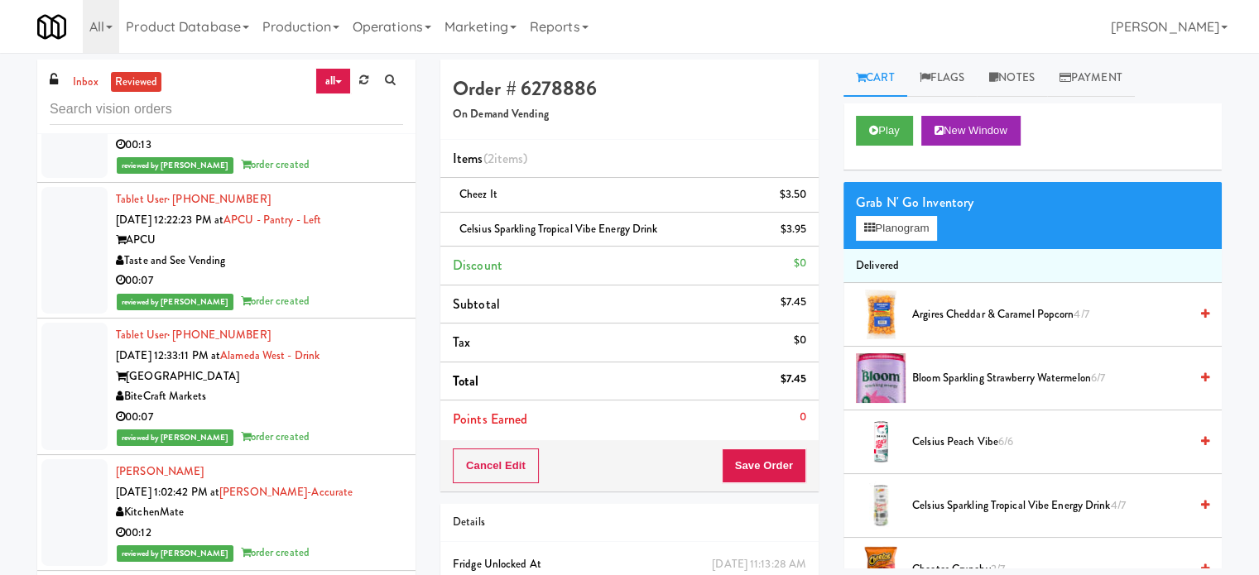
click at [368, 40] on div "reviewed by [PERSON_NAME] order created" at bounding box center [259, 29] width 287 height 21
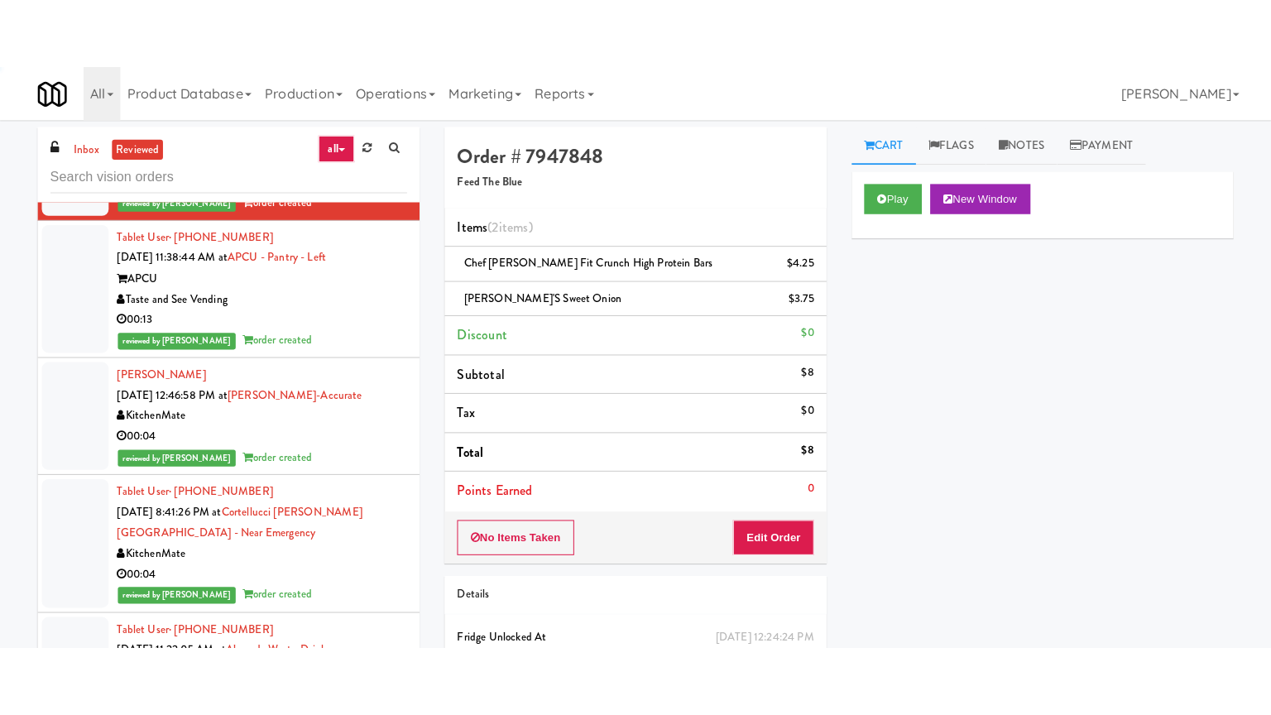
scroll to position [22039, 0]
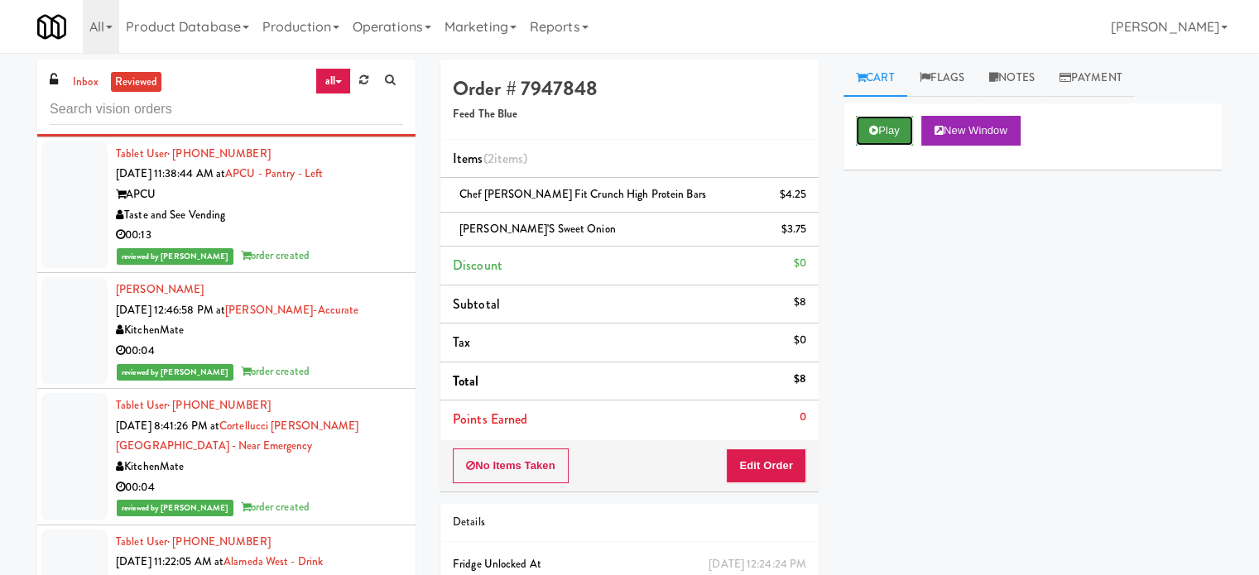
click at [887, 131] on button "Play" at bounding box center [884, 131] width 57 height 30
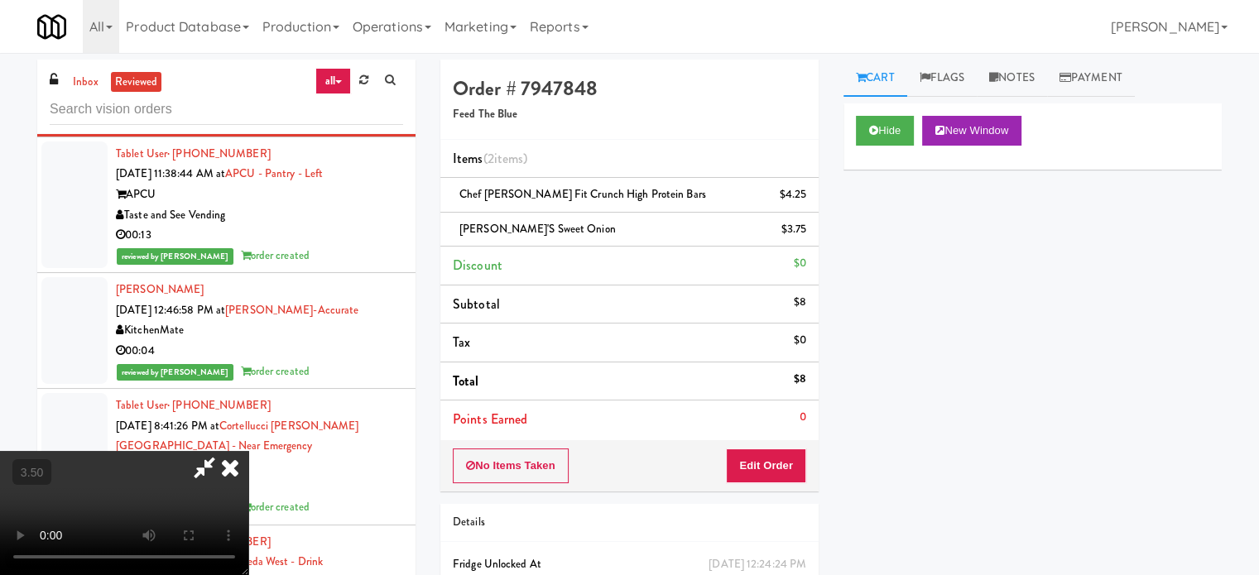
drag, startPoint x: 392, startPoint y: 449, endPoint x: 400, endPoint y: 440, distance: 12.4
click at [248, 451] on video at bounding box center [124, 513] width 248 height 124
drag, startPoint x: 401, startPoint y: 434, endPoint x: 497, endPoint y: 389, distance: 106.7
click at [248, 451] on video at bounding box center [124, 513] width 248 height 124
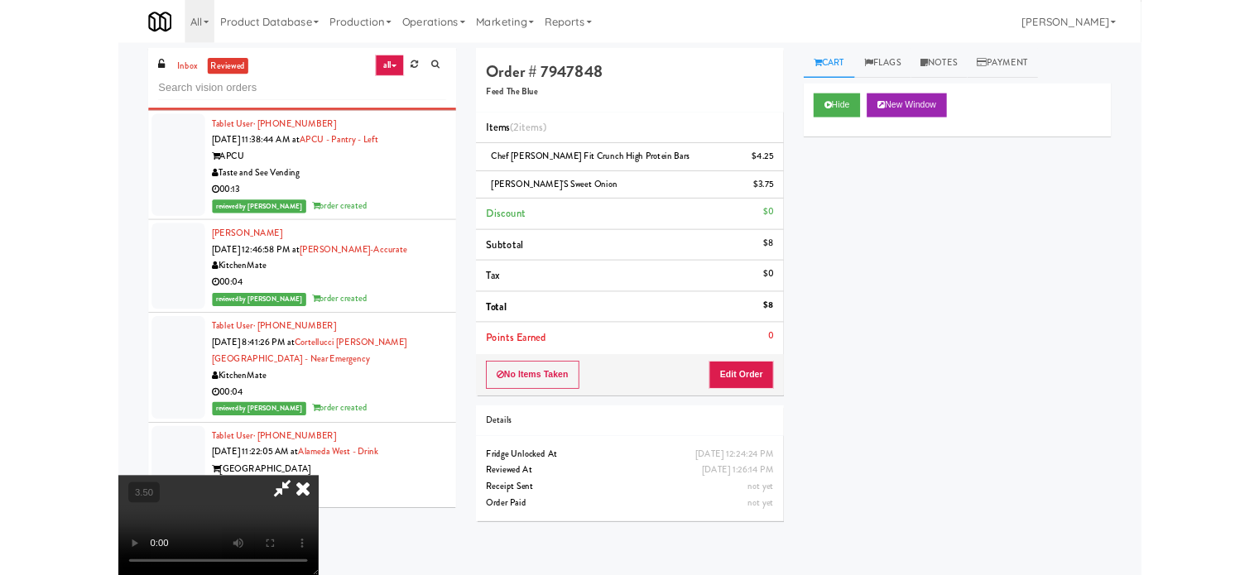
scroll to position [21937, 0]
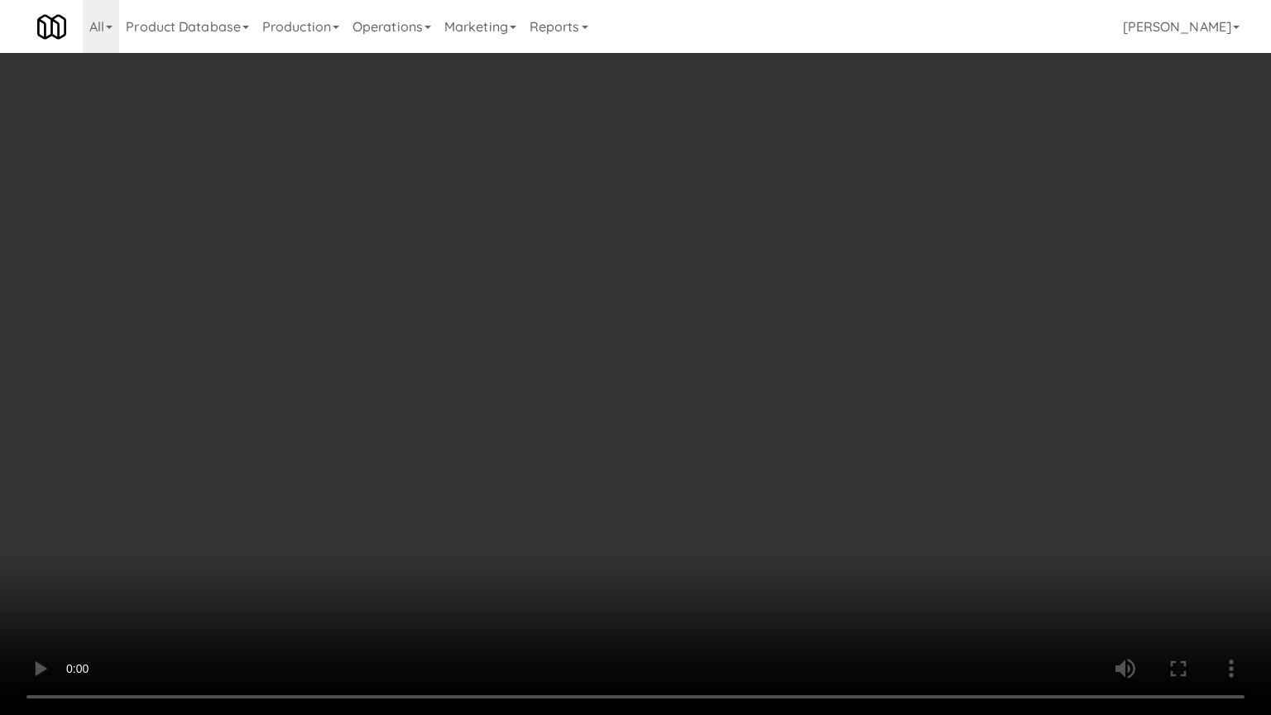
click at [533, 374] on video at bounding box center [635, 357] width 1271 height 715
drag, startPoint x: 533, startPoint y: 374, endPoint x: 567, endPoint y: 359, distance: 37.1
click at [534, 374] on video at bounding box center [635, 357] width 1271 height 715
click at [573, 354] on video at bounding box center [635, 357] width 1271 height 715
click at [589, 351] on video at bounding box center [635, 357] width 1271 height 715
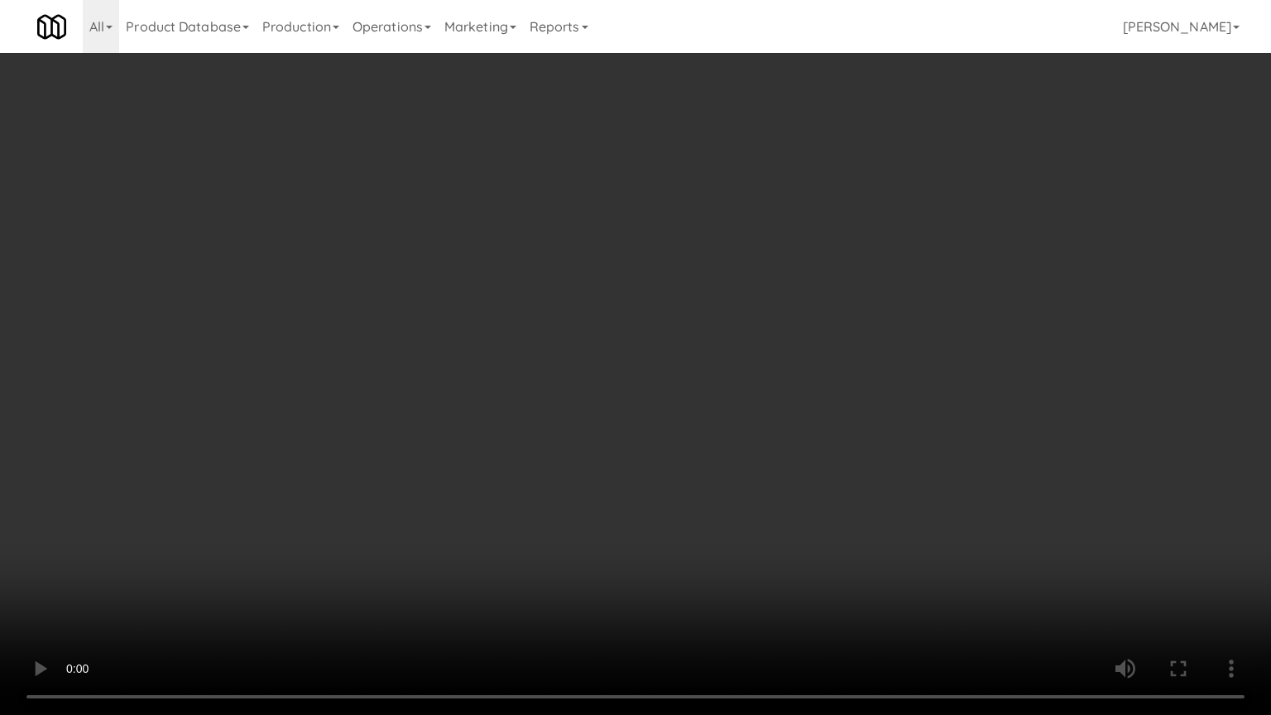
click at [668, 303] on video at bounding box center [635, 357] width 1271 height 715
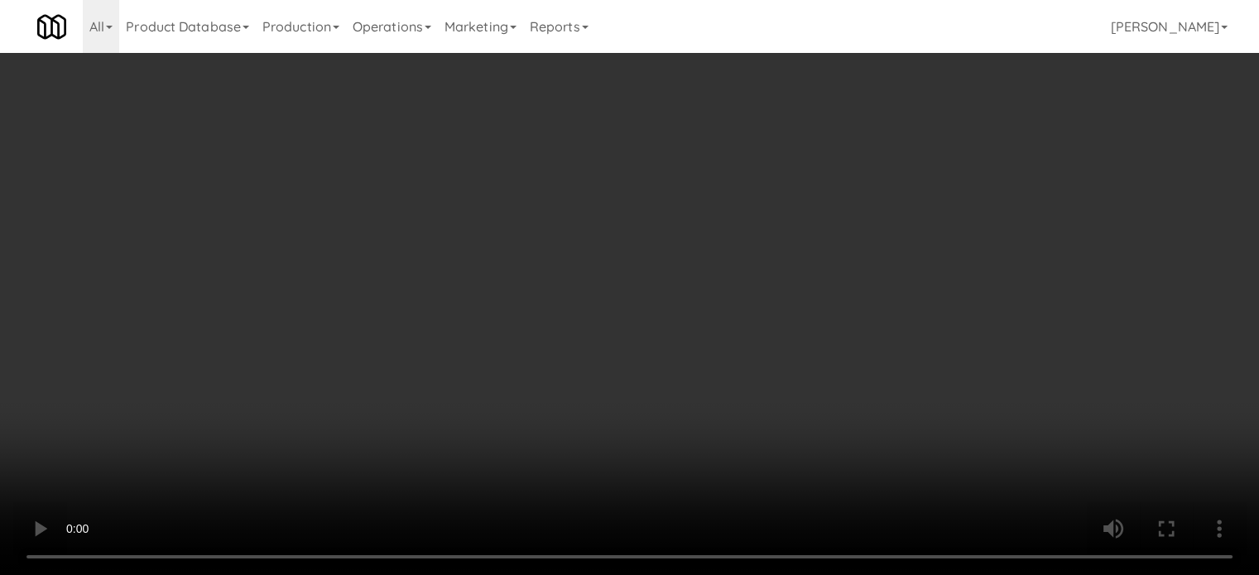
scroll to position [22039, 0]
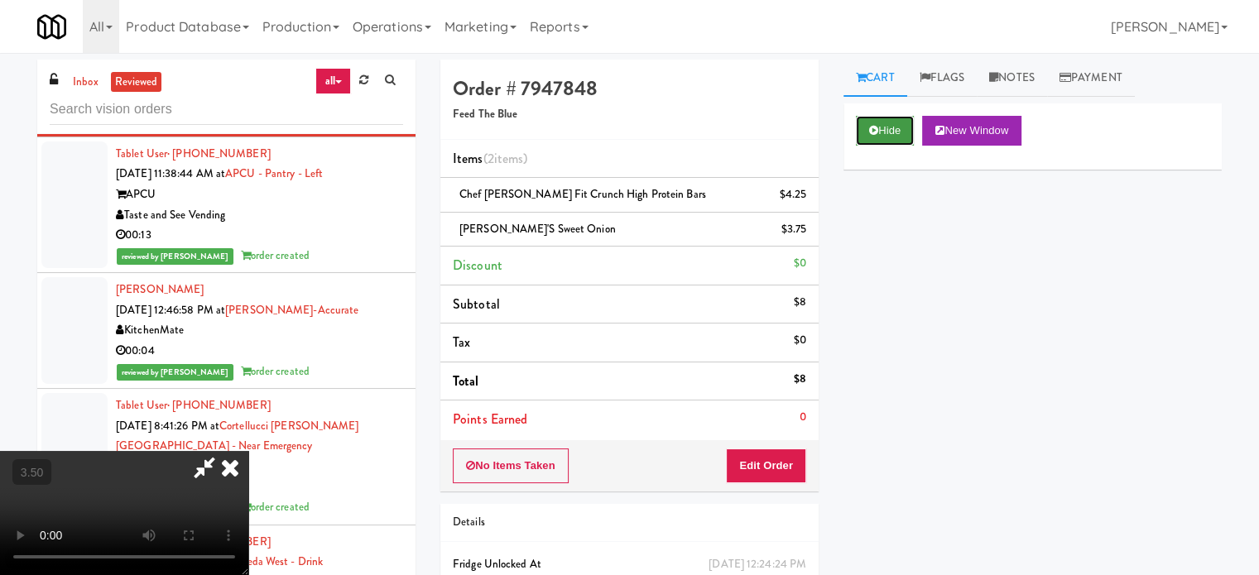
click at [905, 134] on button "Hide" at bounding box center [885, 131] width 58 height 30
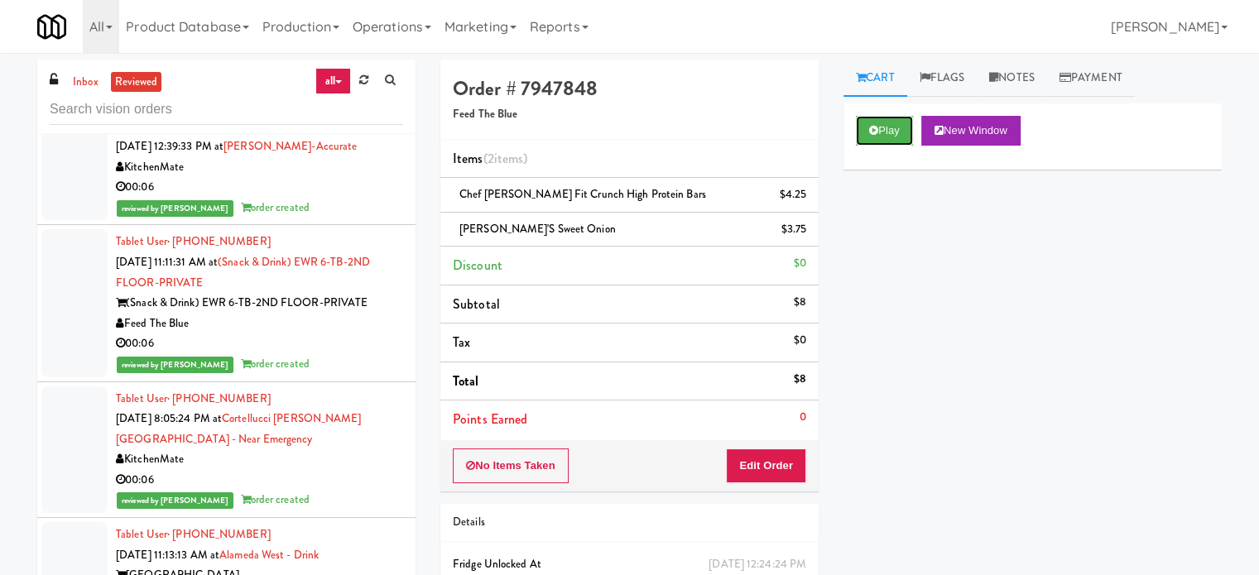
scroll to position [22867, 0]
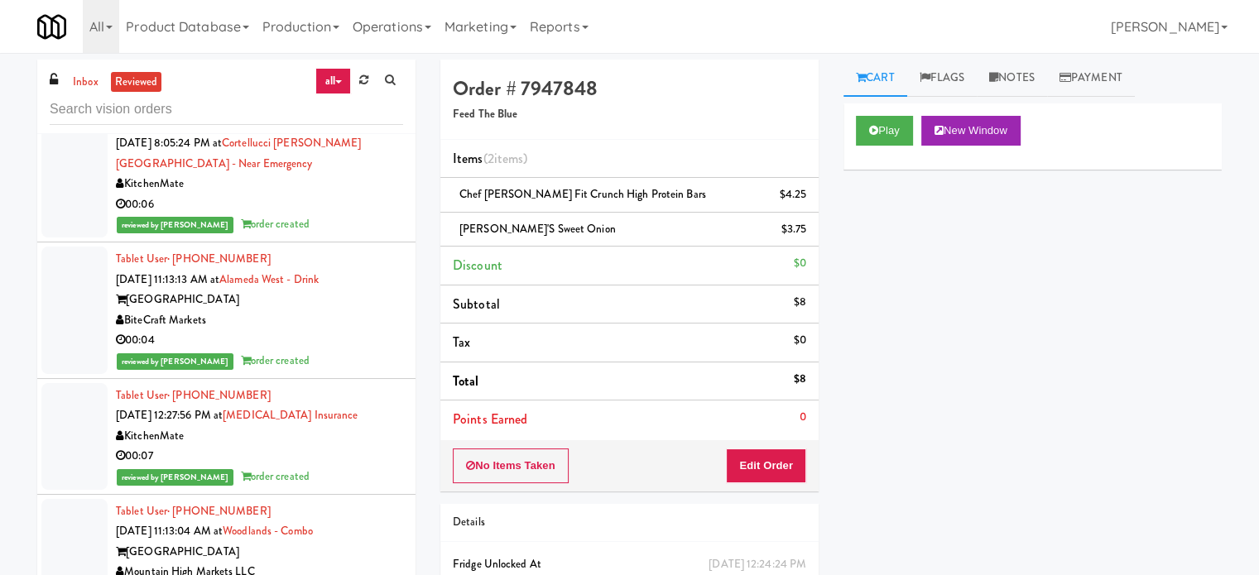
drag, startPoint x: 361, startPoint y: 269, endPoint x: 373, endPoint y: 264, distance: 13.4
click at [361, 106] on li "Tablet User · (201) 680-1413 [DATE] 11:11:31 AM at (Snack & Drink) EWR 6-TB-2ND…" at bounding box center [226, 28] width 378 height 156
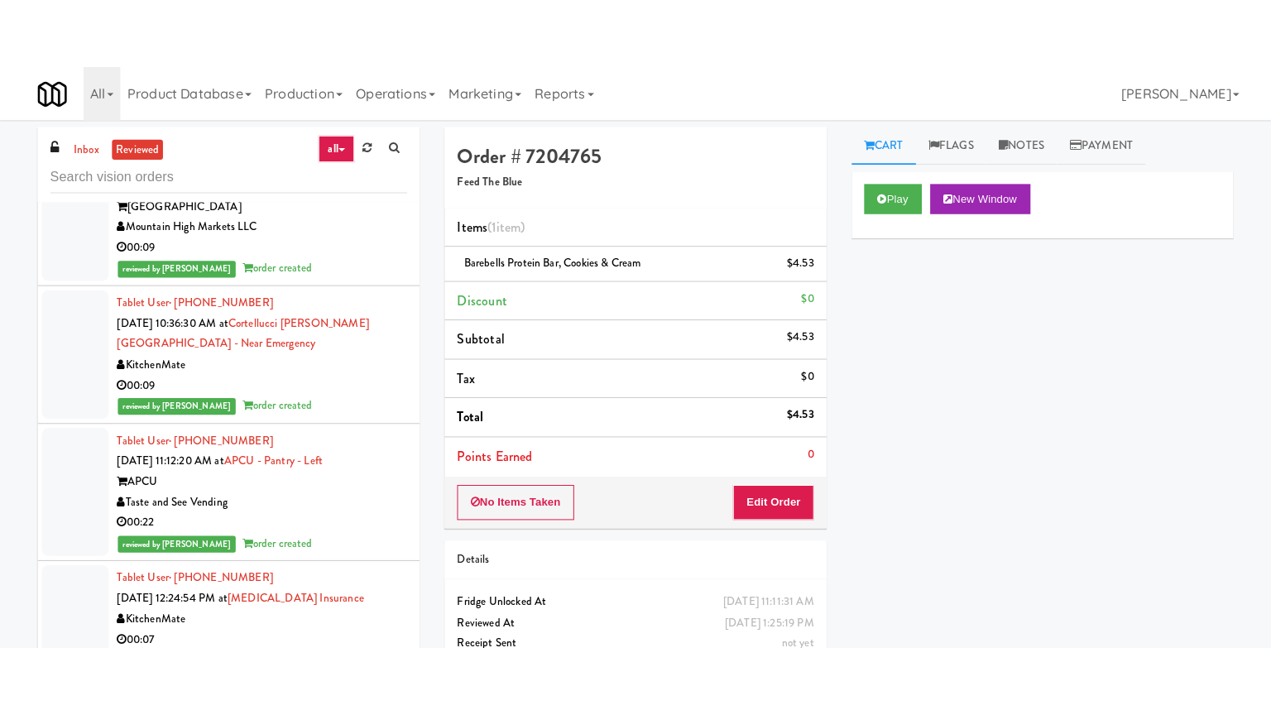
scroll to position [23695, 0]
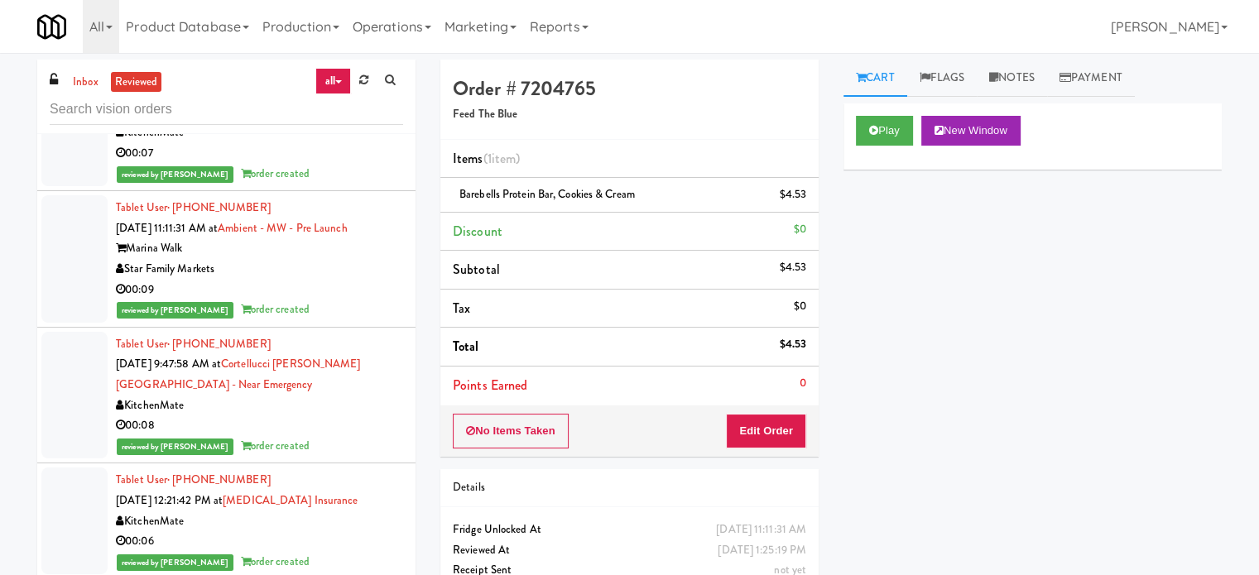
click at [355, 300] on div "00:09" at bounding box center [259, 290] width 287 height 21
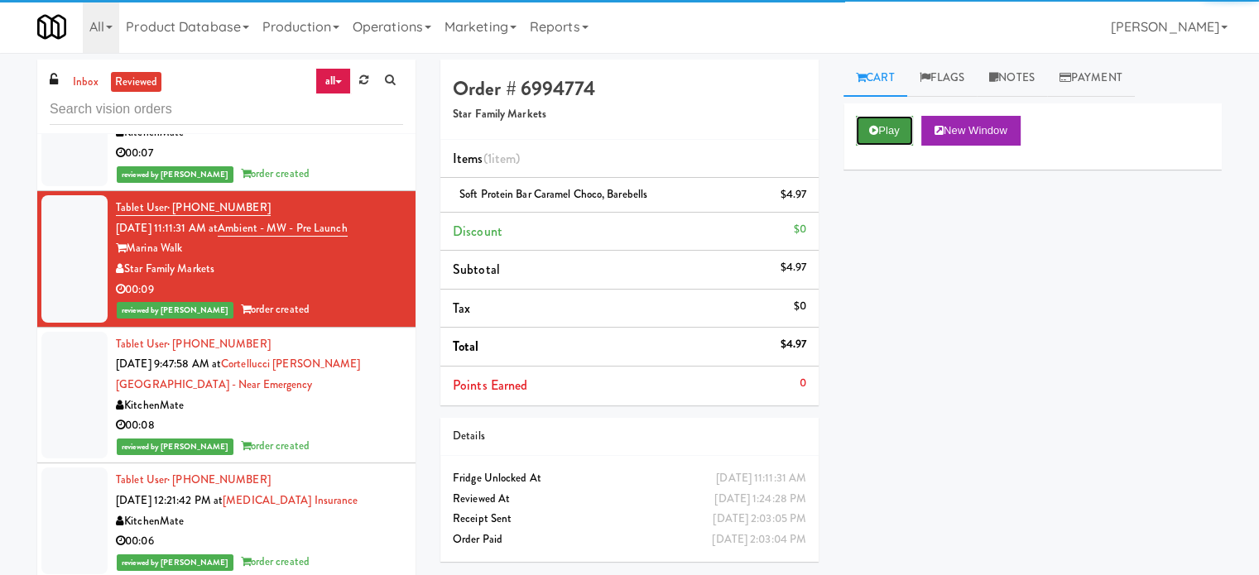
click at [891, 122] on button "Play" at bounding box center [884, 131] width 57 height 30
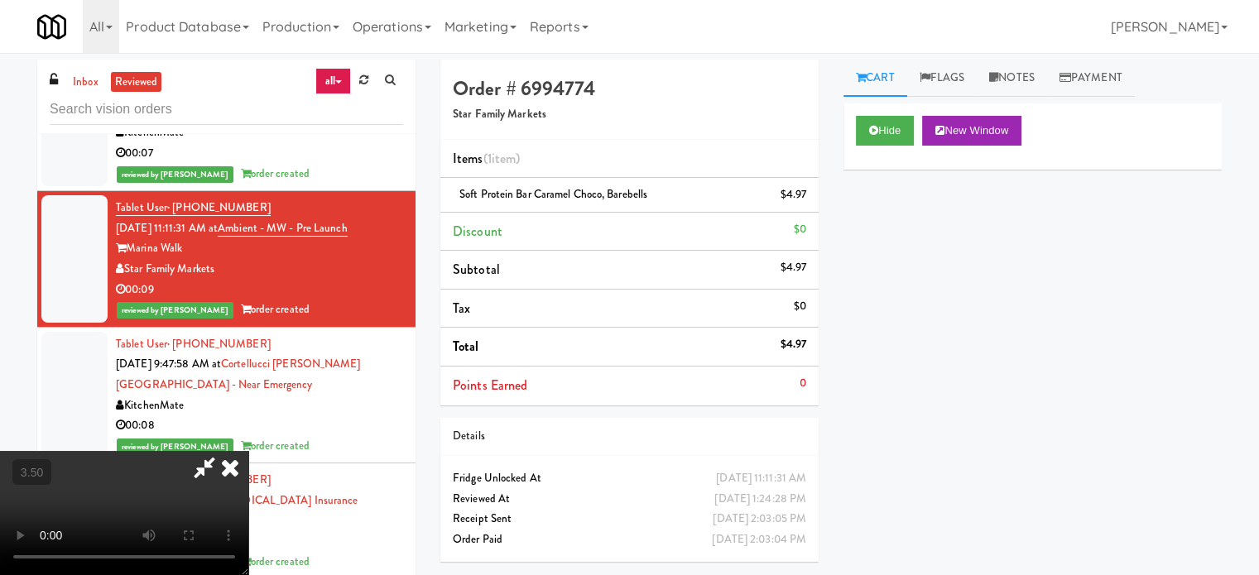
click at [248, 451] on video at bounding box center [124, 513] width 248 height 124
drag, startPoint x: 503, startPoint y: 446, endPoint x: 509, endPoint y: 435, distance: 13.0
click at [248, 451] on video at bounding box center [124, 513] width 248 height 124
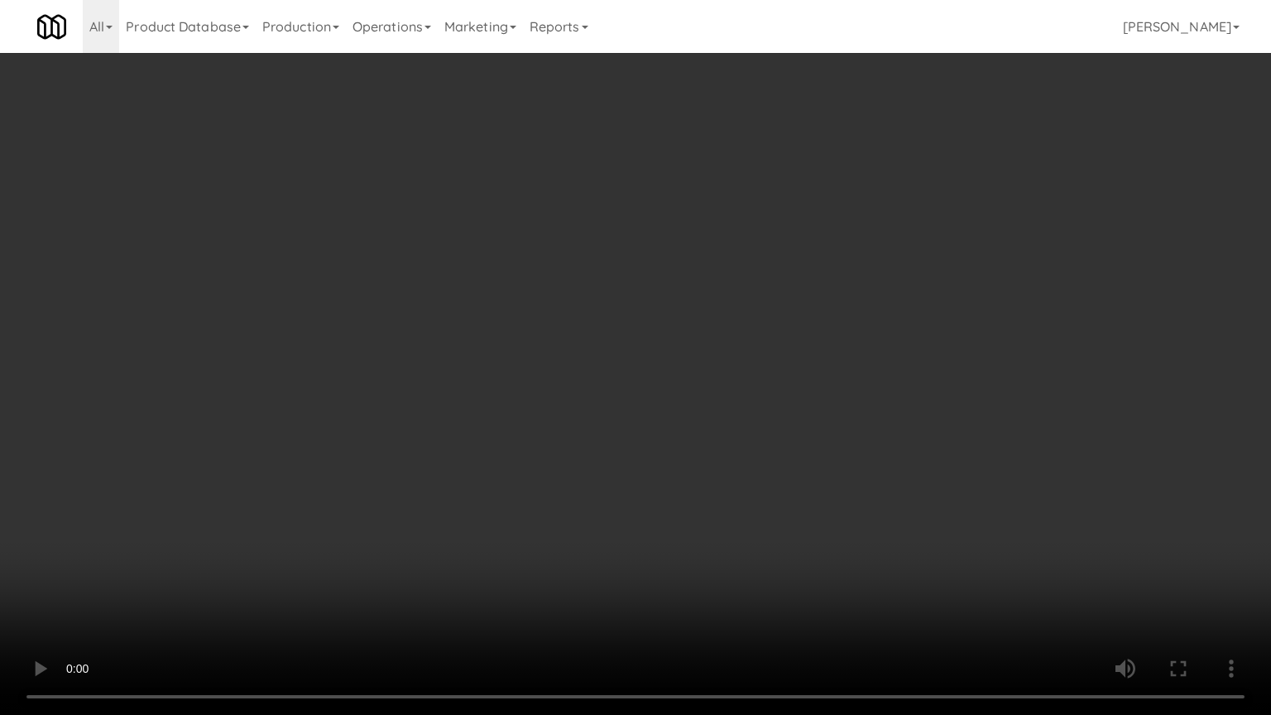
click at [552, 327] on video at bounding box center [635, 357] width 1271 height 715
click at [553, 327] on video at bounding box center [635, 357] width 1271 height 715
click at [556, 322] on video at bounding box center [635, 357] width 1271 height 715
click at [563, 320] on video at bounding box center [635, 357] width 1271 height 715
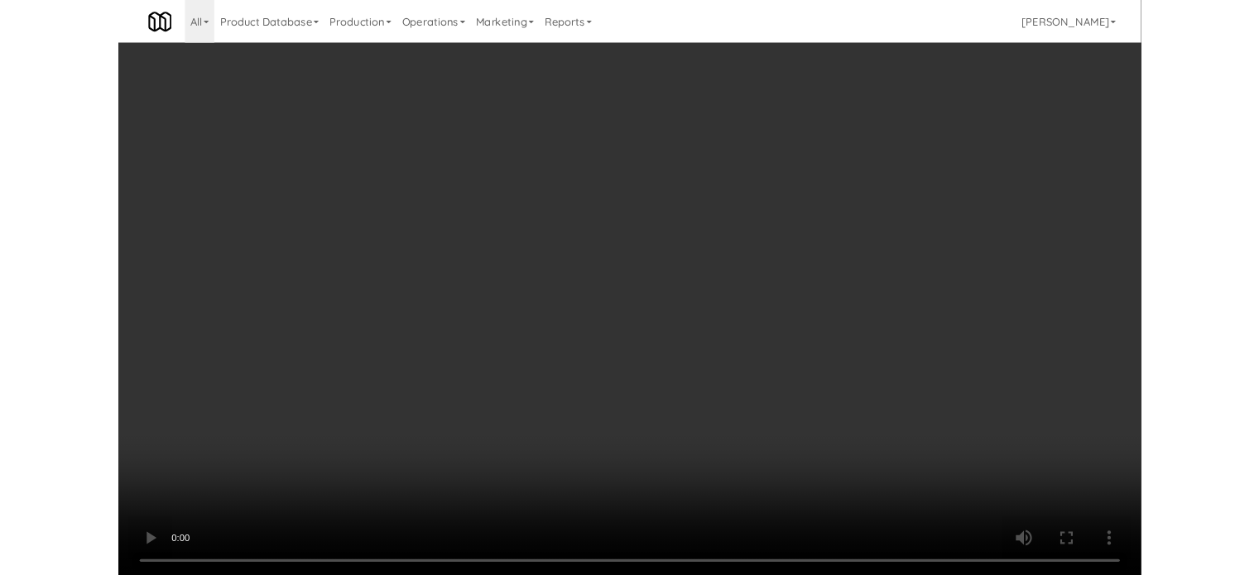
scroll to position [23695, 0]
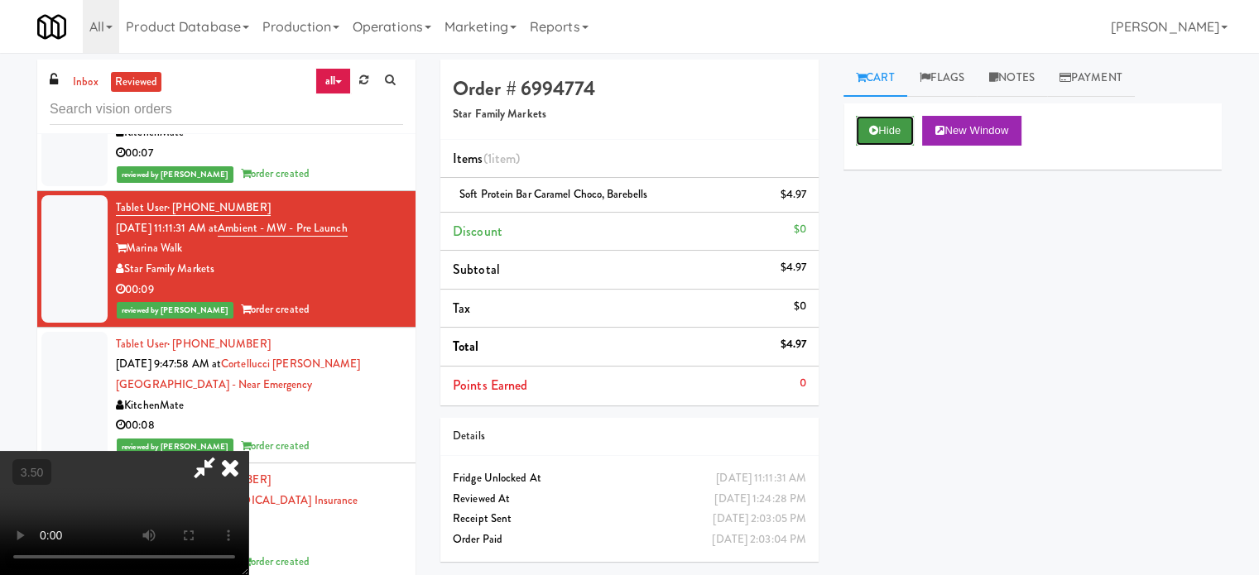
click at [892, 122] on button "Hide" at bounding box center [885, 131] width 58 height 30
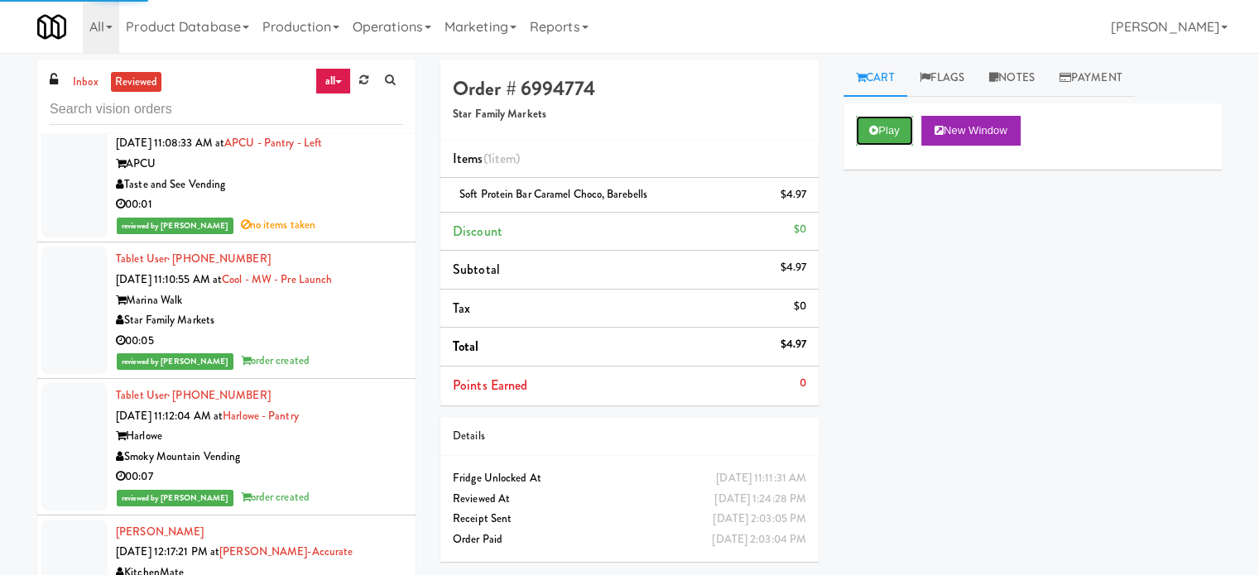
scroll to position [26160, 0]
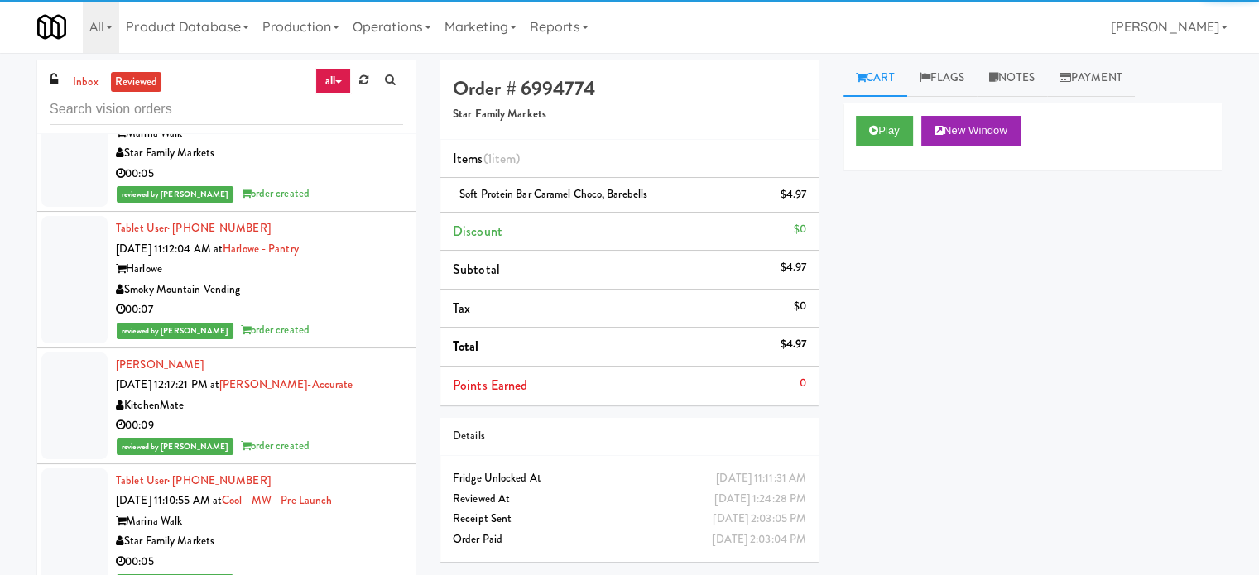
click at [393, 212] on li "Tablet User · (941) 326-7657 [DATE] 11:10:55 AM at Cool - MW - Pre Launch Marin…" at bounding box center [226, 143] width 378 height 137
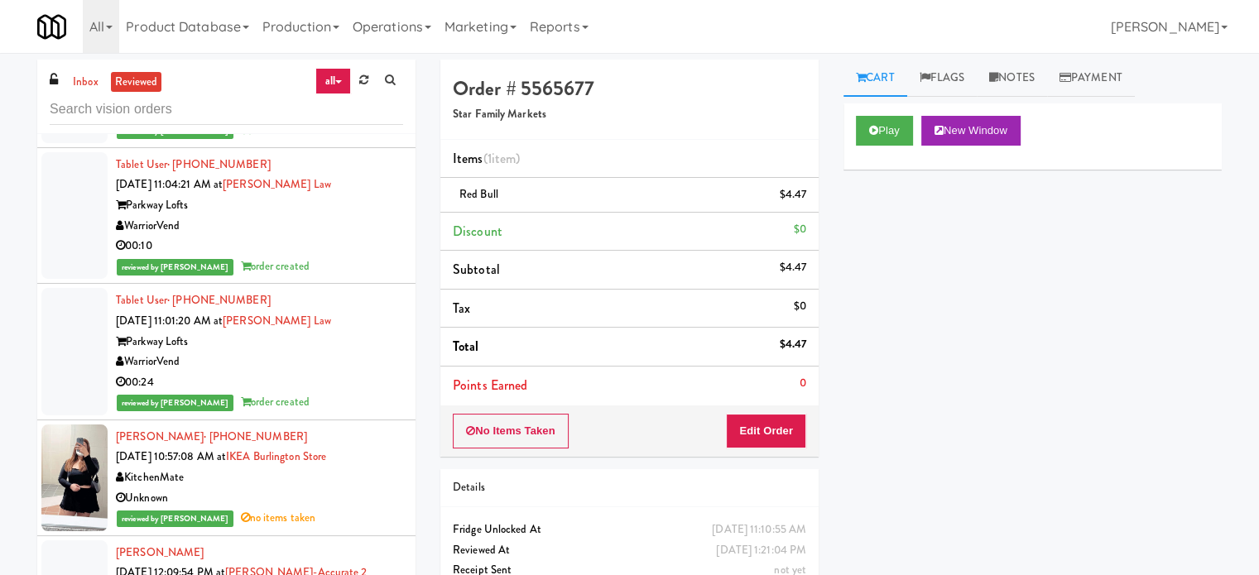
scroll to position [38362, 0]
